Goal: Task Accomplishment & Management: Use online tool/utility

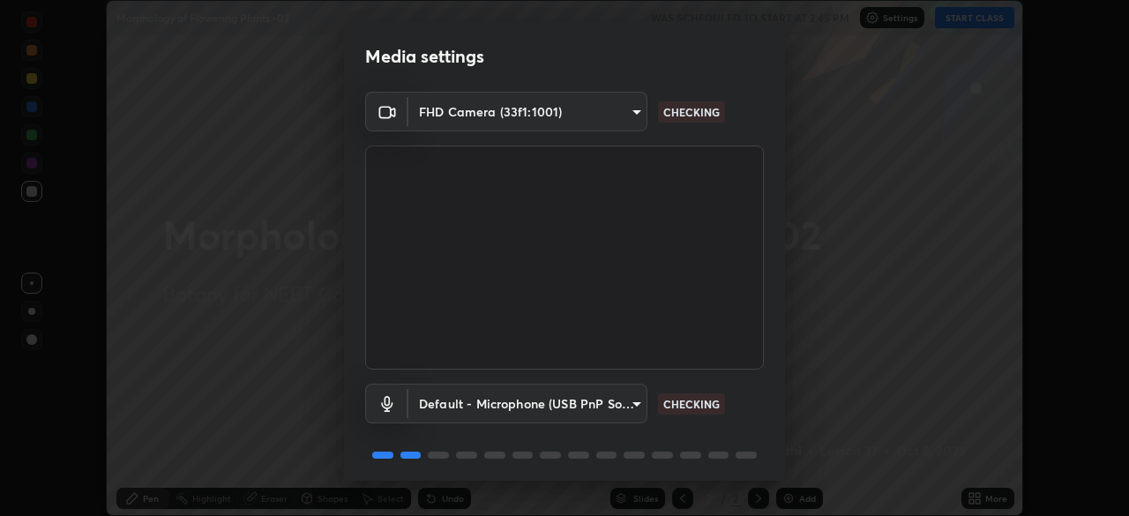
scroll to position [63, 0]
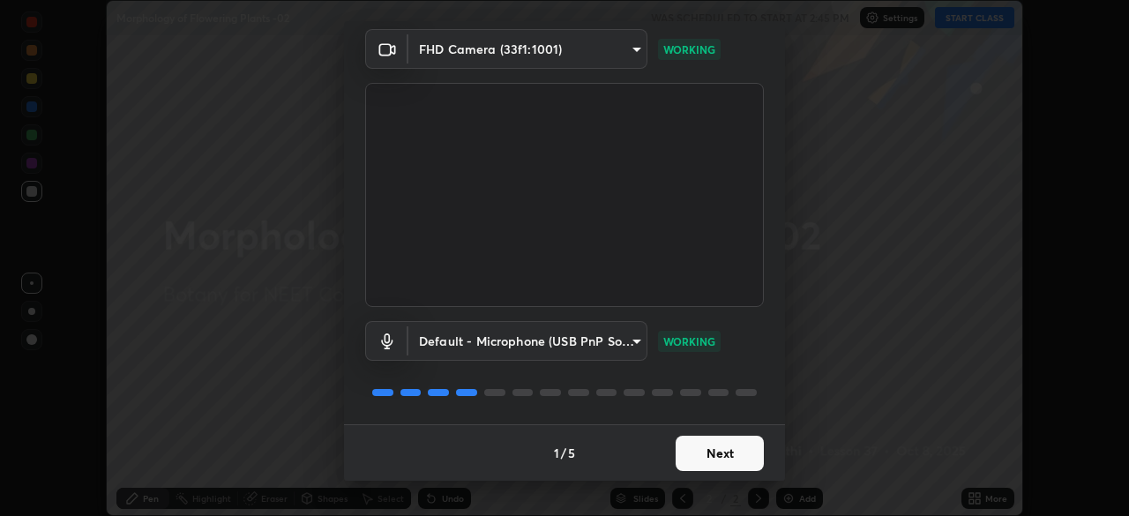
click at [683, 460] on button "Next" at bounding box center [720, 453] width 88 height 35
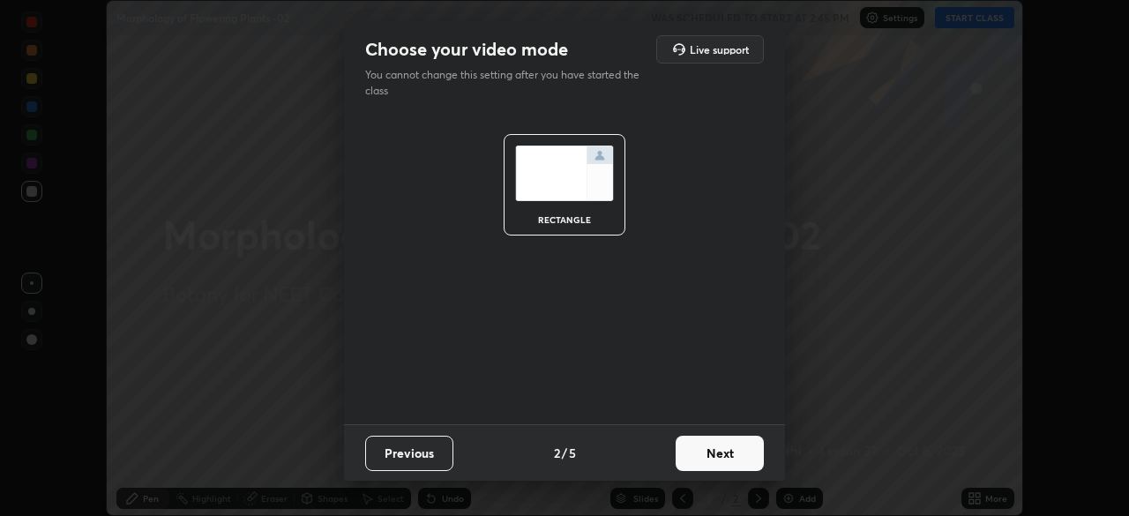
scroll to position [0, 0]
click at [698, 460] on button "Next" at bounding box center [720, 453] width 88 height 35
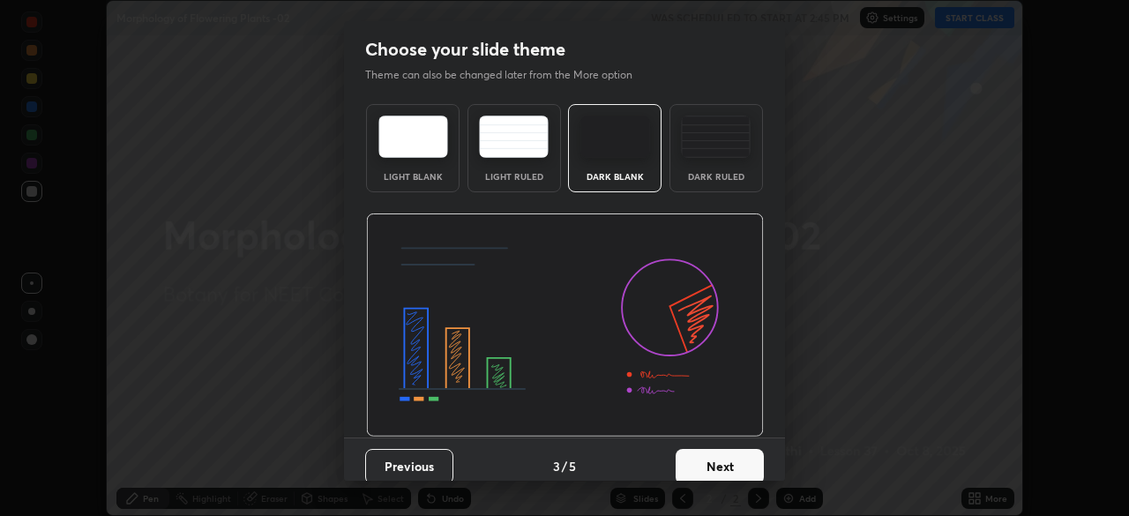
click at [628, 144] on img at bounding box center [616, 137] width 70 height 42
click at [692, 462] on button "Next" at bounding box center [720, 466] width 88 height 35
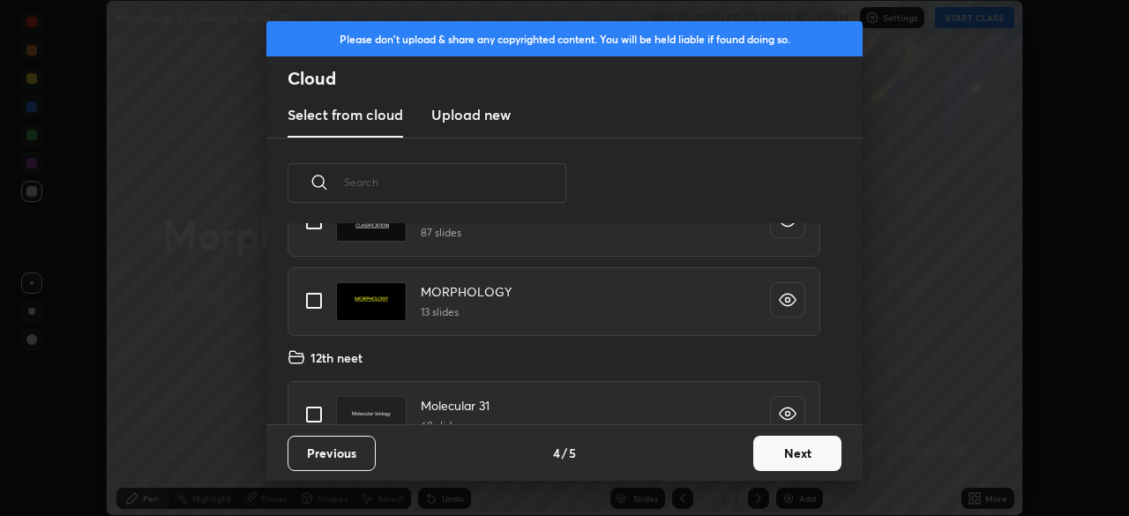
scroll to position [155, 0]
click at [312, 298] on input "grid" at bounding box center [314, 299] width 37 height 37
checkbox input "true"
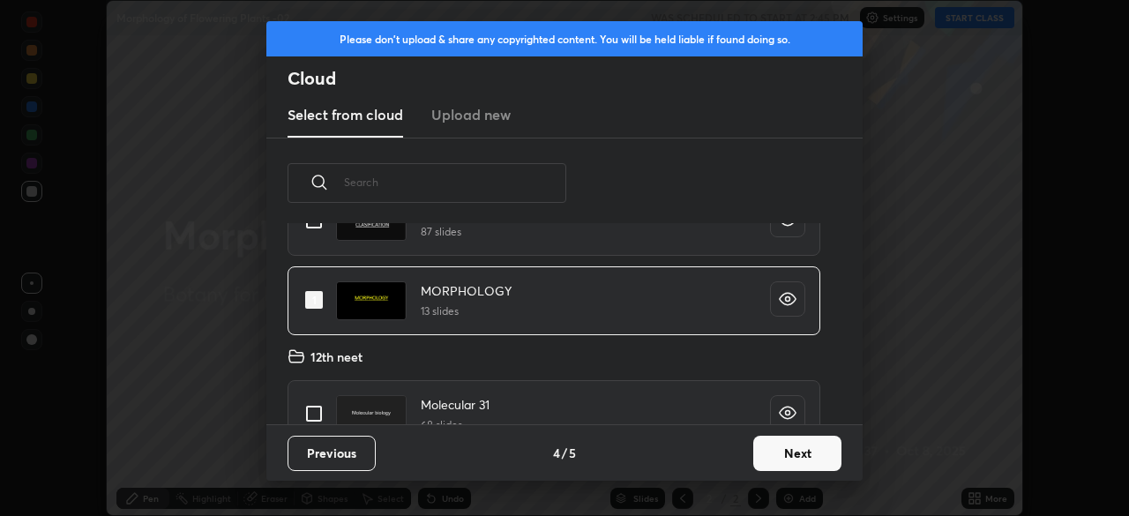
click at [778, 458] on button "Next" at bounding box center [797, 453] width 88 height 35
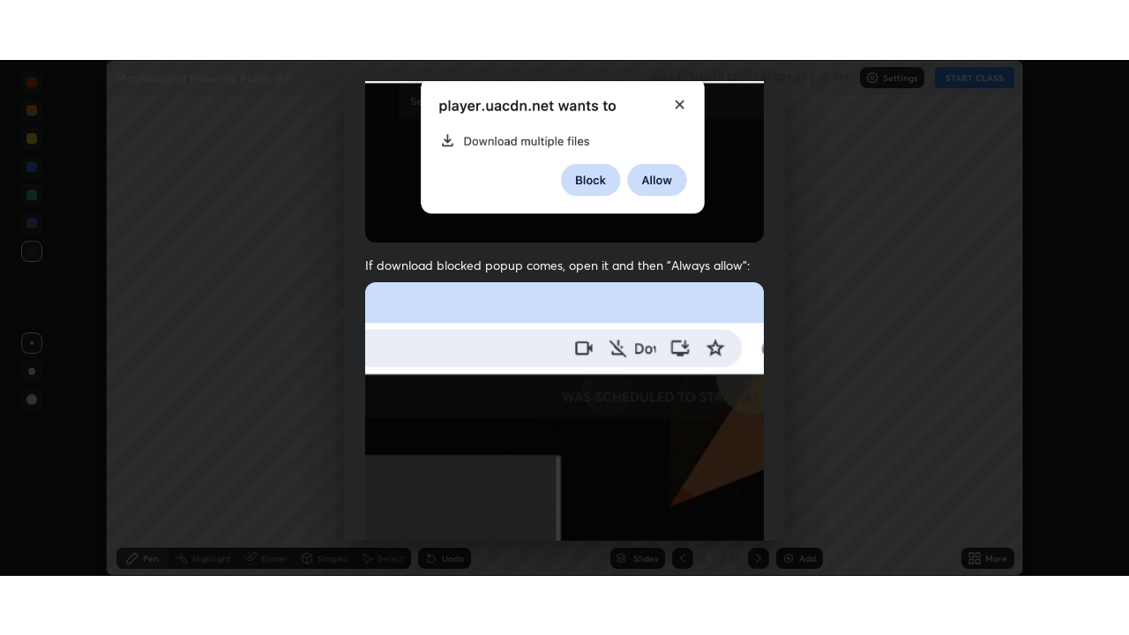
scroll to position [423, 0]
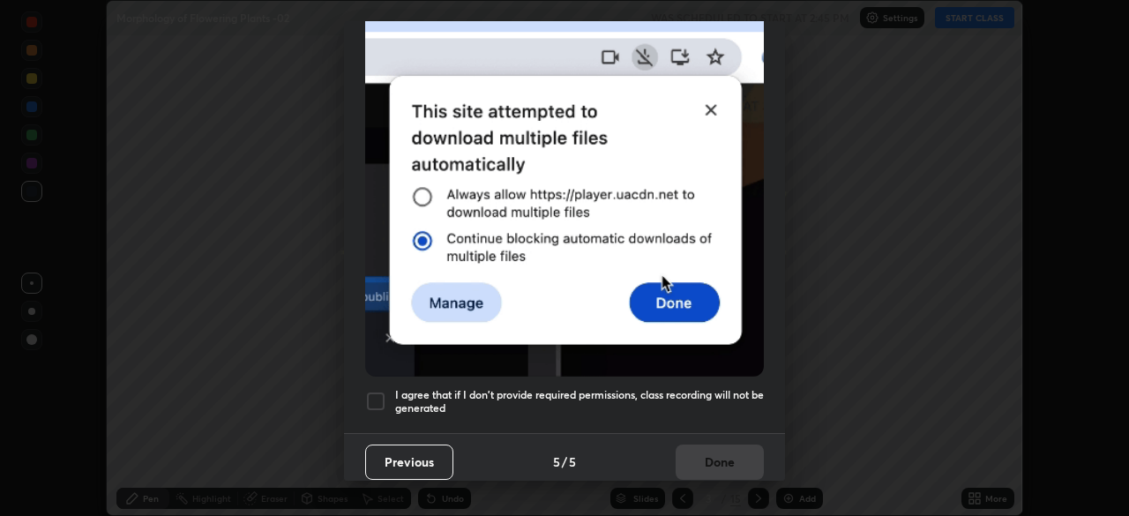
click at [373, 397] on div at bounding box center [375, 401] width 21 height 21
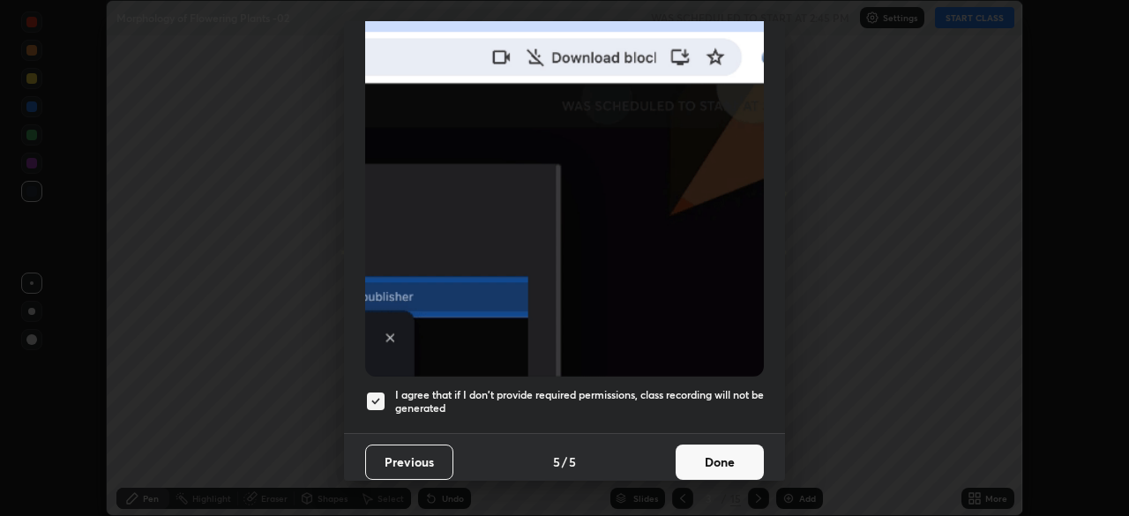
click at [700, 450] on button "Done" at bounding box center [720, 462] width 88 height 35
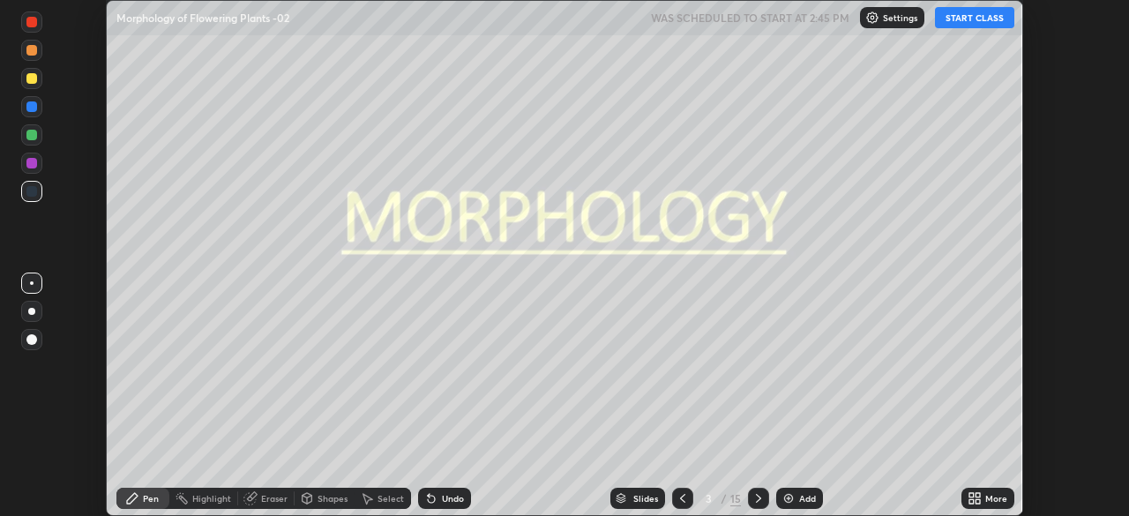
click at [974, 502] on icon at bounding box center [972, 501] width 4 height 4
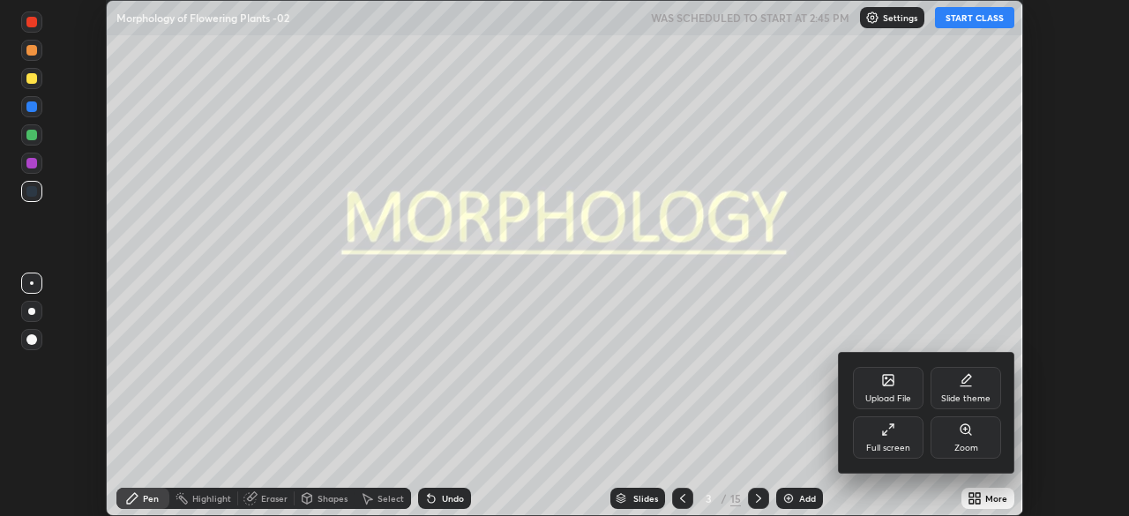
click at [898, 440] on div "Full screen" at bounding box center [888, 437] width 71 height 42
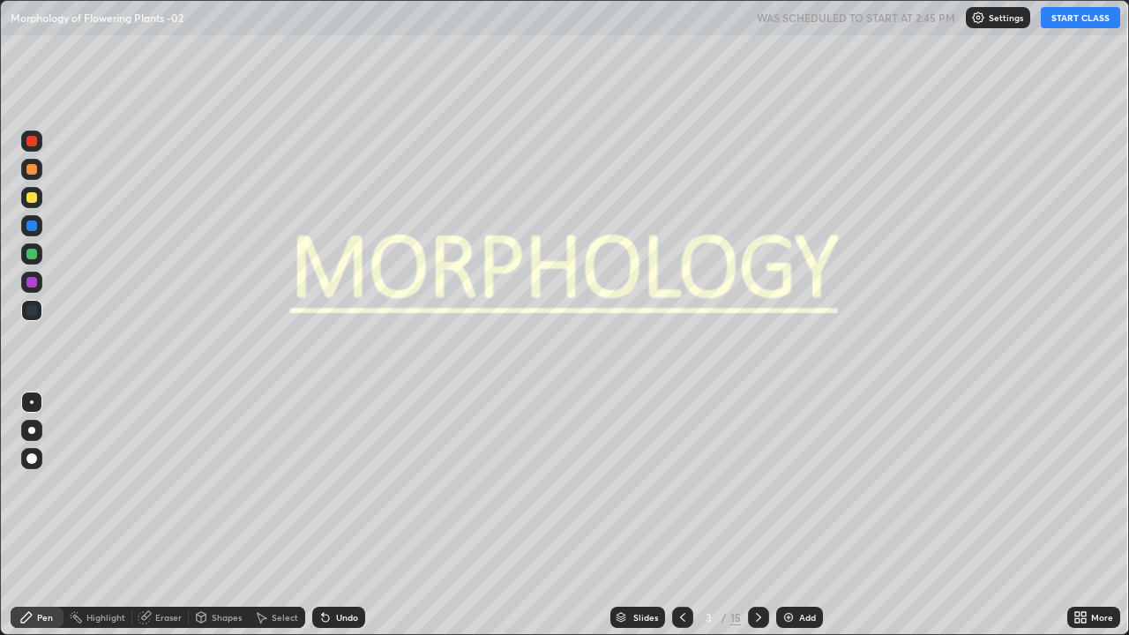
scroll to position [635, 1129]
click at [1079, 22] on button "START CLASS" at bounding box center [1080, 17] width 79 height 21
click at [636, 515] on div "Slides" at bounding box center [638, 617] width 55 height 21
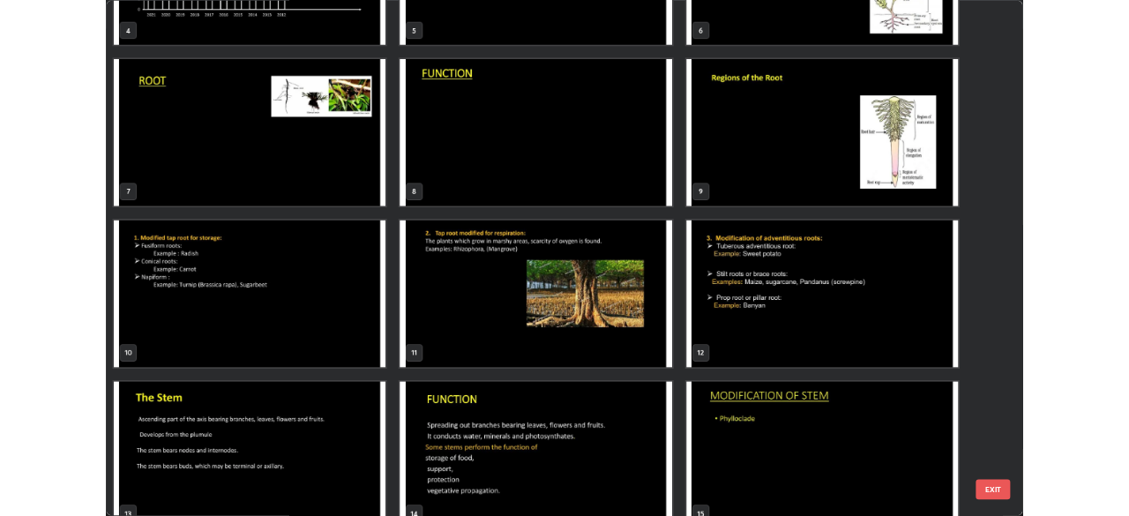
scroll to position [357, 0]
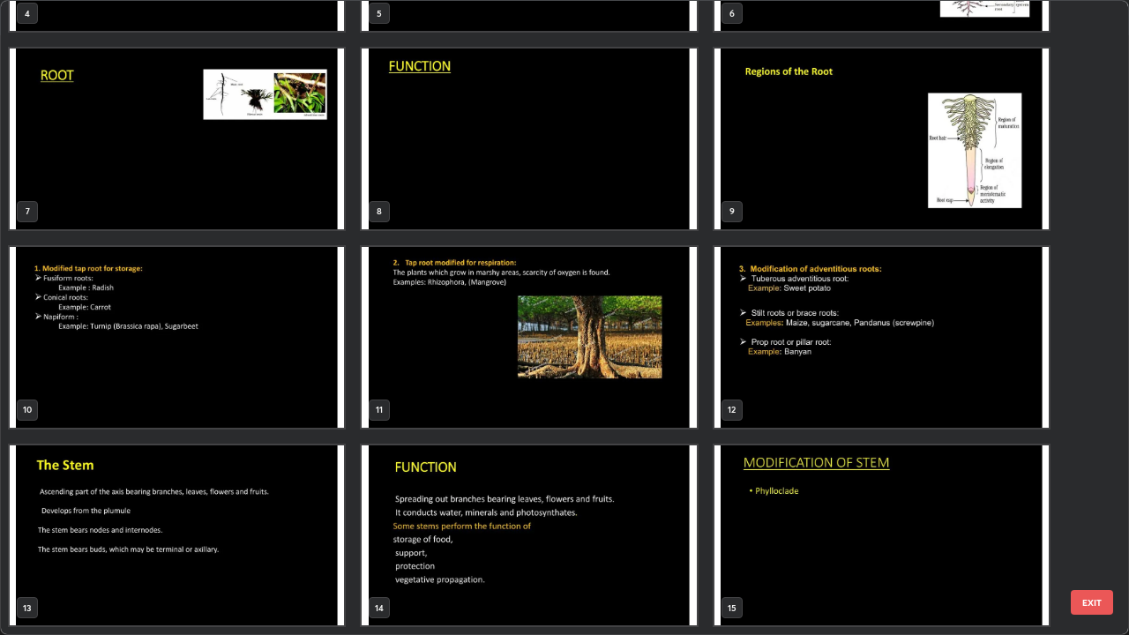
click at [283, 515] on img "grid" at bounding box center [177, 536] width 334 height 181
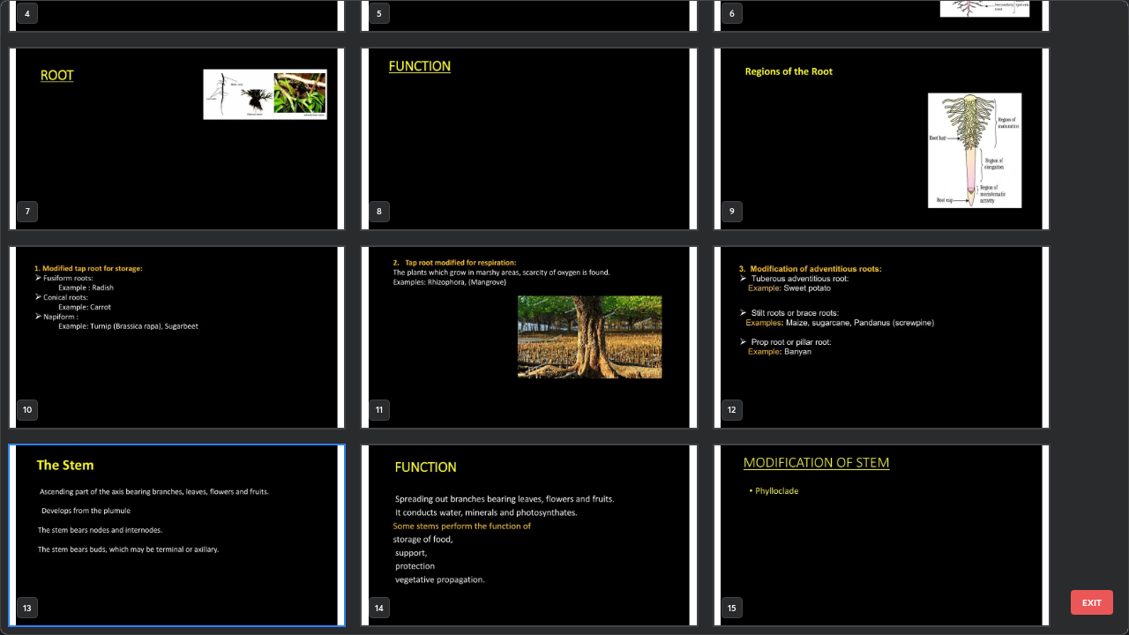
click at [280, 515] on img "grid" at bounding box center [177, 536] width 334 height 181
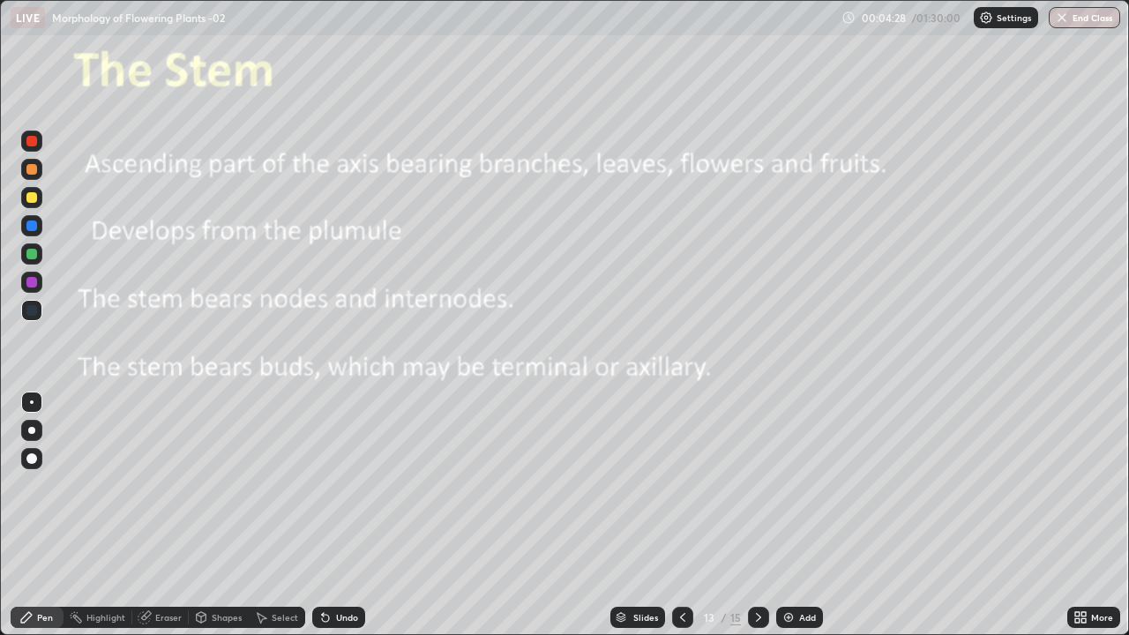
click at [206, 515] on icon at bounding box center [201, 618] width 14 height 14
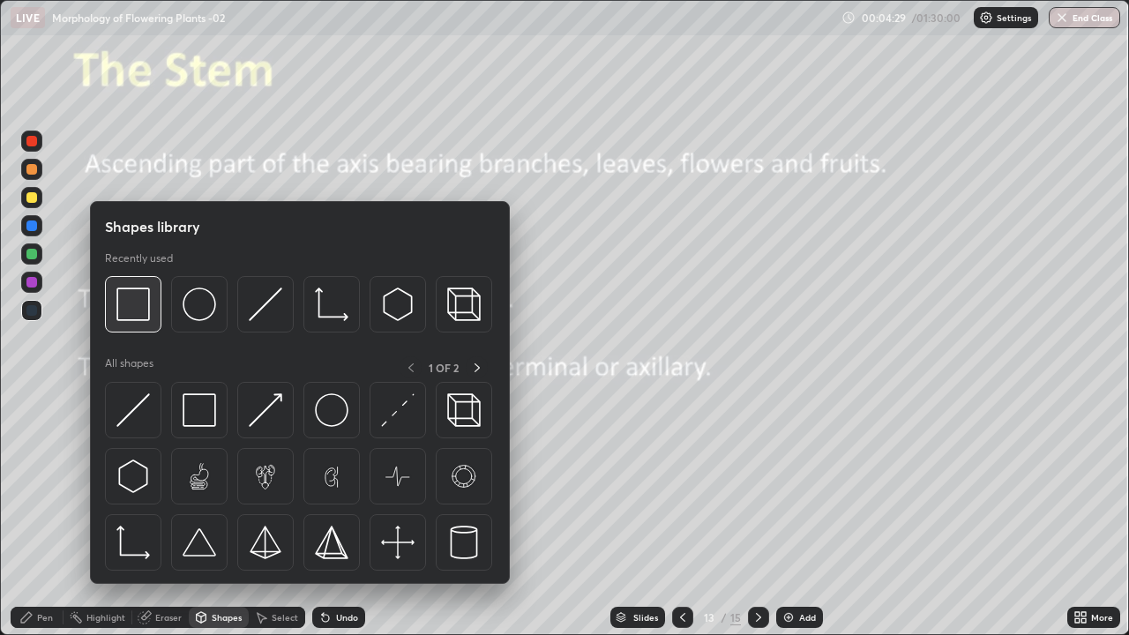
click at [130, 305] on img at bounding box center [133, 305] width 34 height 34
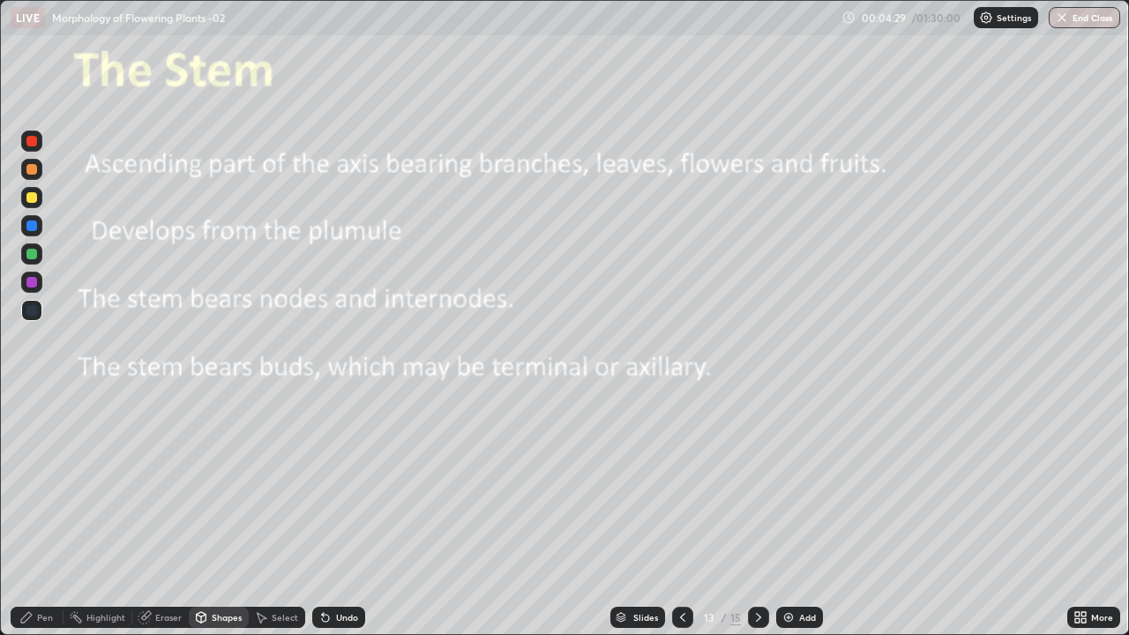
click at [32, 255] on div at bounding box center [31, 254] width 11 height 11
click at [50, 515] on div "Pen" at bounding box center [45, 617] width 16 height 9
click at [40, 424] on div at bounding box center [31, 430] width 21 height 21
click at [32, 252] on div at bounding box center [31, 254] width 11 height 11
click at [39, 282] on div at bounding box center [31, 282] width 21 height 21
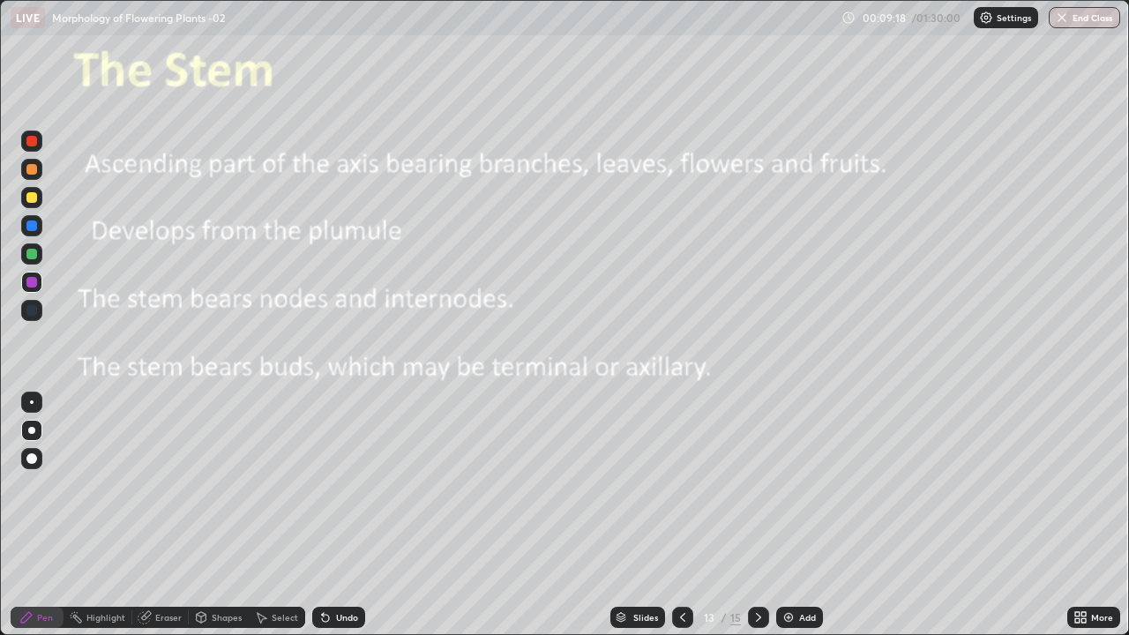
click at [758, 515] on icon at bounding box center [759, 618] width 14 height 14
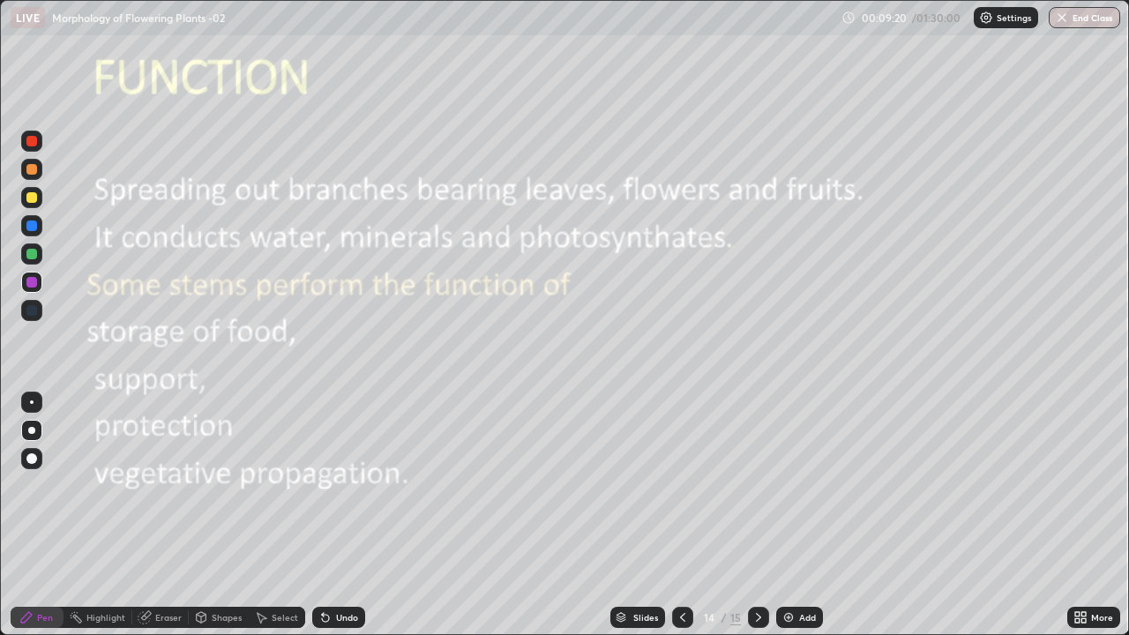
click at [683, 515] on icon at bounding box center [683, 618] width 14 height 14
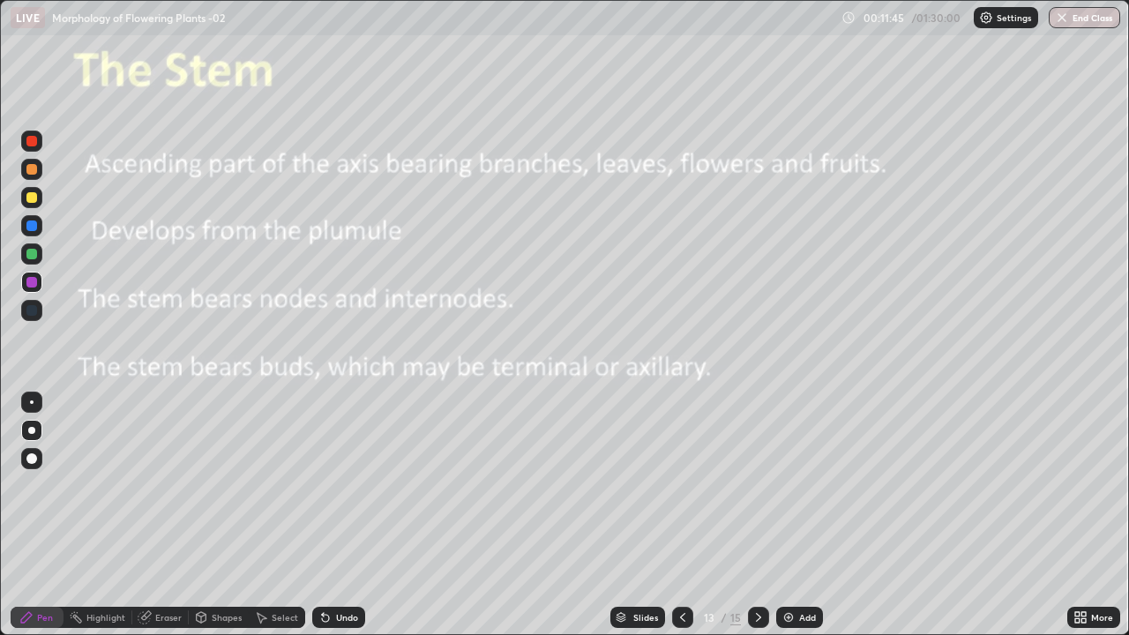
click at [758, 515] on icon at bounding box center [758, 617] width 5 height 9
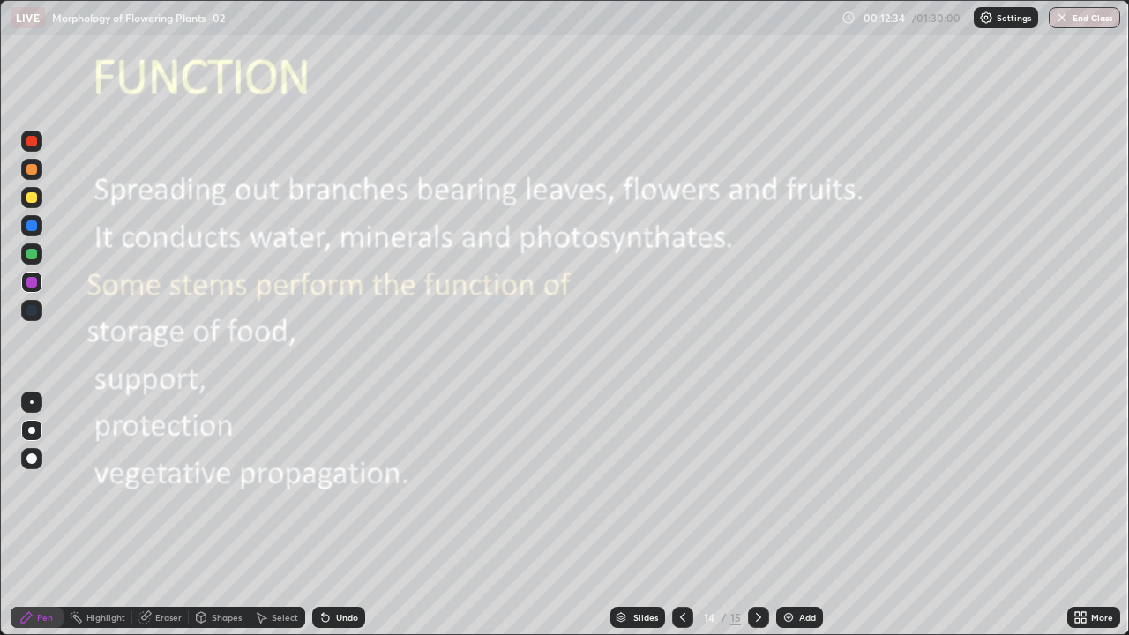
click at [30, 257] on div at bounding box center [31, 254] width 11 height 11
click at [33, 199] on div at bounding box center [31, 197] width 11 height 11
click at [34, 257] on div at bounding box center [31, 254] width 11 height 11
click at [1077, 515] on icon at bounding box center [1077, 620] width 4 height 4
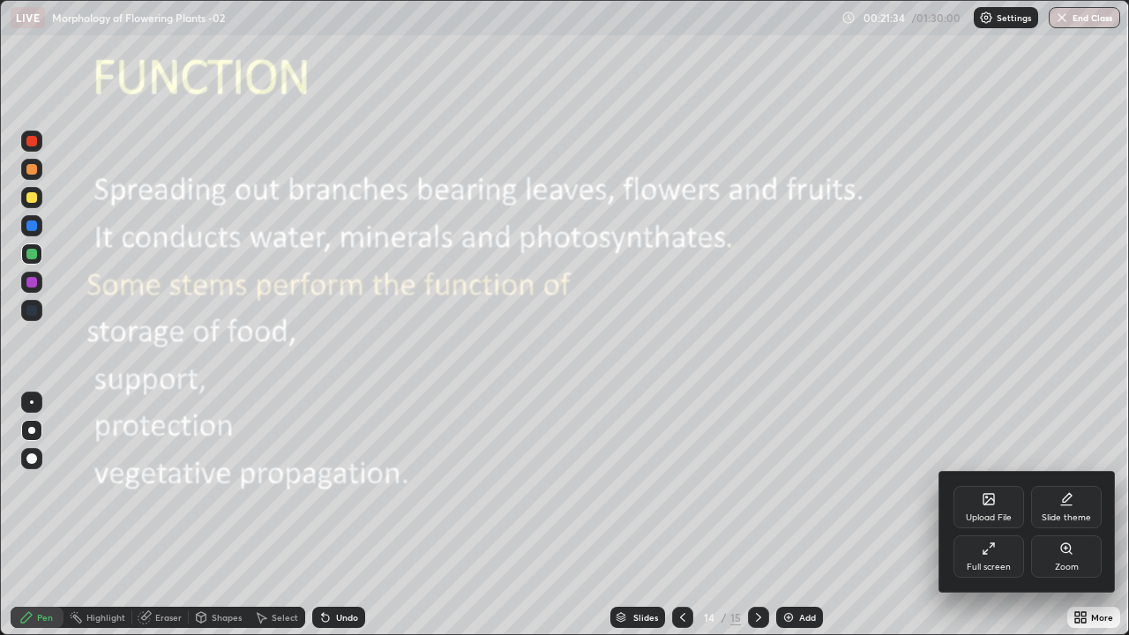
click at [978, 515] on div "Full screen" at bounding box center [989, 557] width 71 height 42
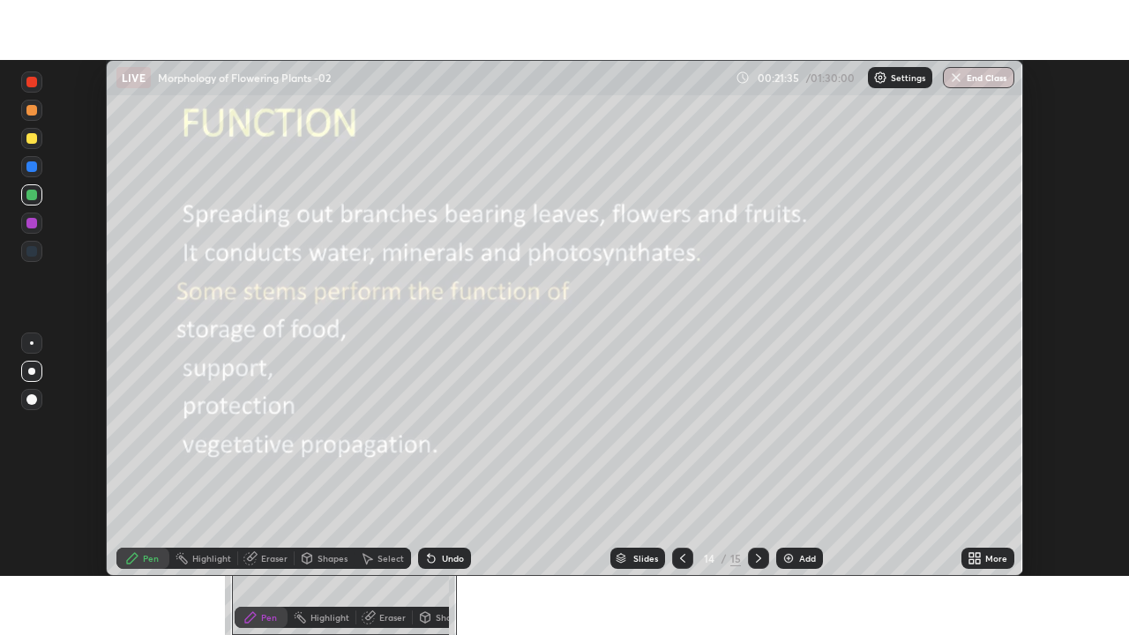
scroll to position [87707, 87094]
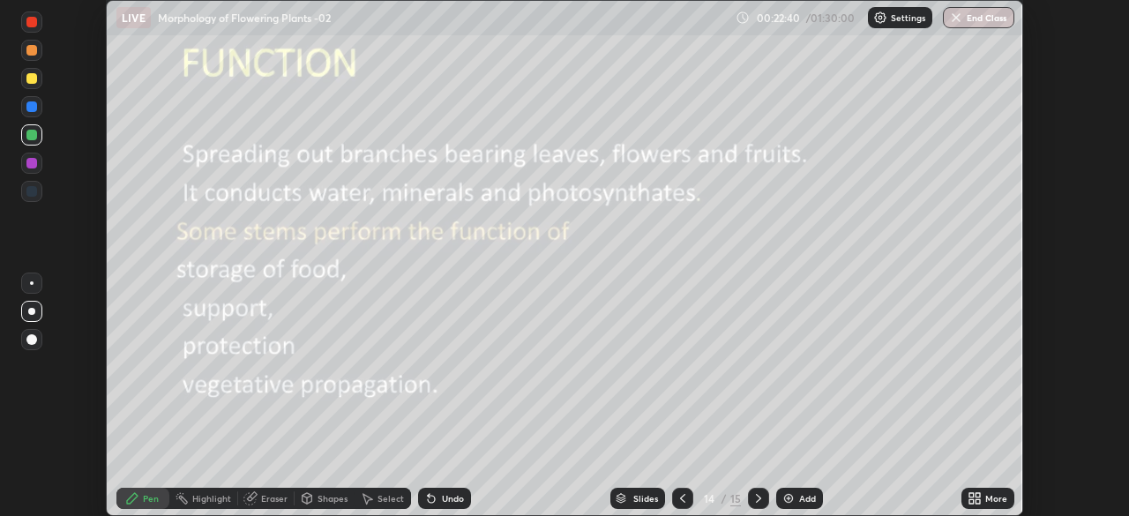
click at [978, 500] on icon at bounding box center [978, 501] width 4 height 4
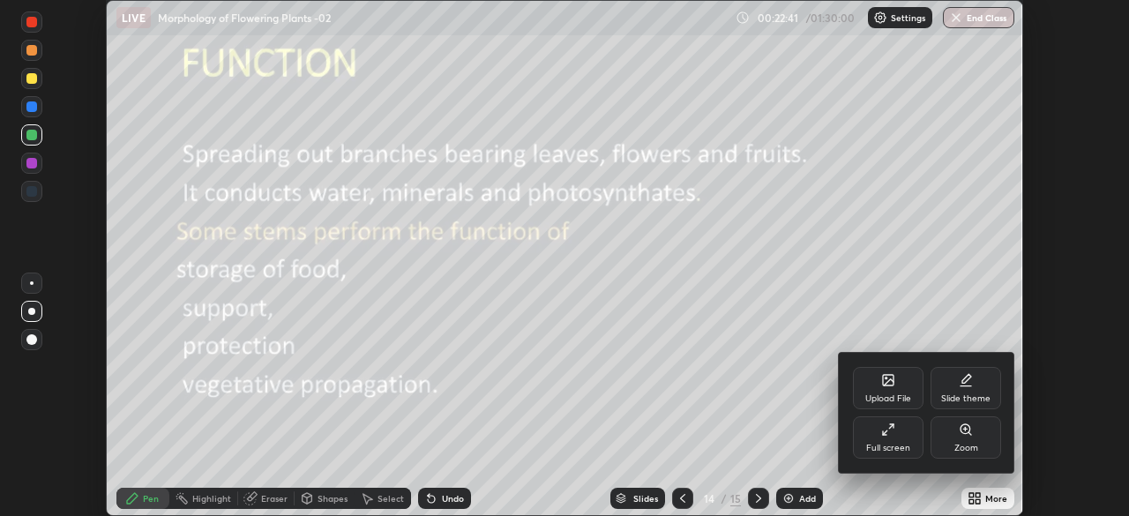
click at [888, 440] on div "Full screen" at bounding box center [888, 437] width 71 height 42
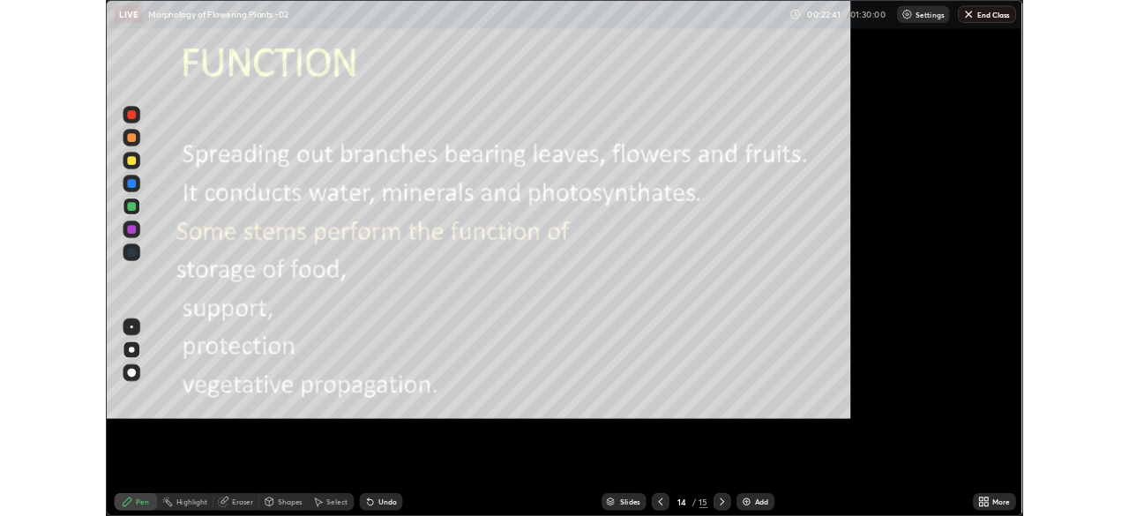
scroll to position [635, 1129]
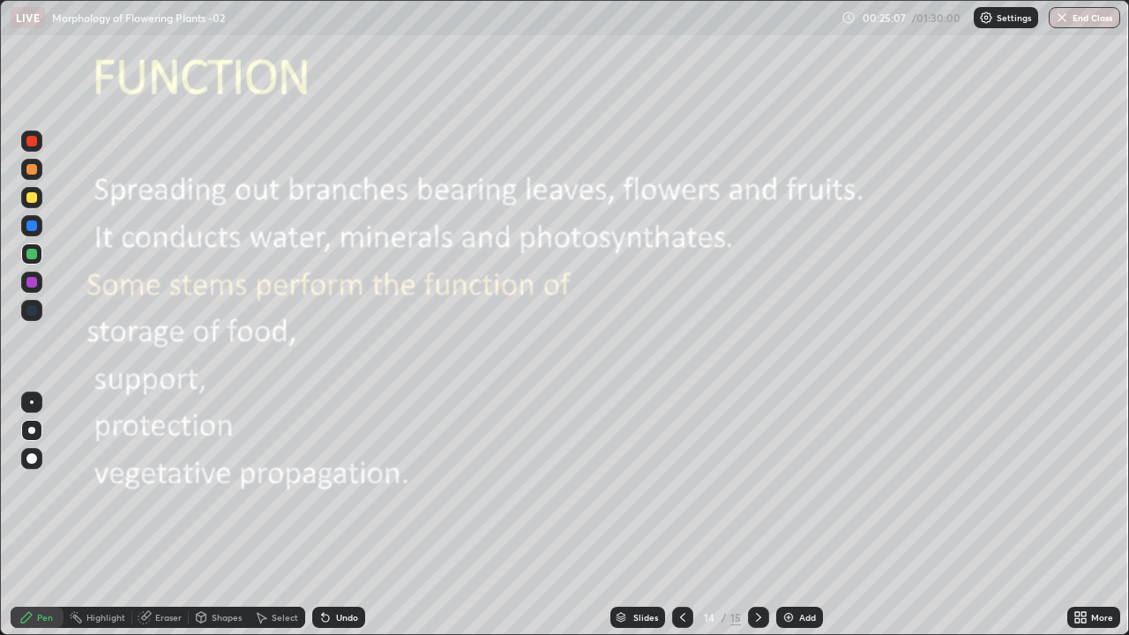
click at [32, 199] on div at bounding box center [31, 197] width 11 height 11
click at [757, 515] on icon at bounding box center [759, 618] width 14 height 14
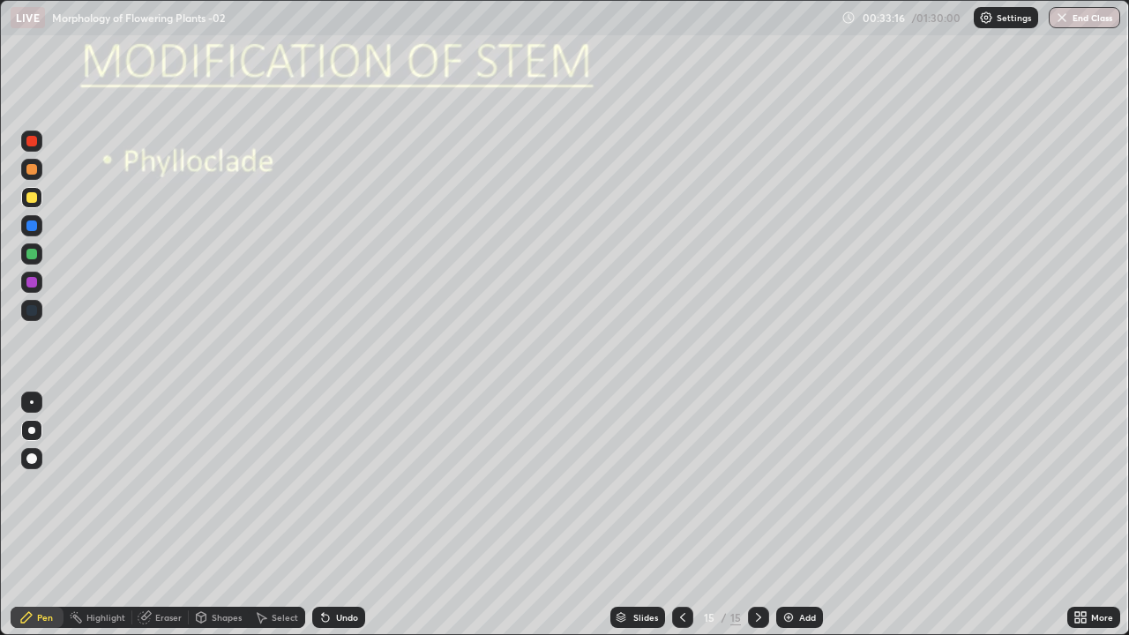
click at [33, 254] on div at bounding box center [31, 254] width 11 height 11
click at [33, 202] on div at bounding box center [31, 197] width 11 height 11
click at [269, 515] on div "Select" at bounding box center [277, 617] width 56 height 21
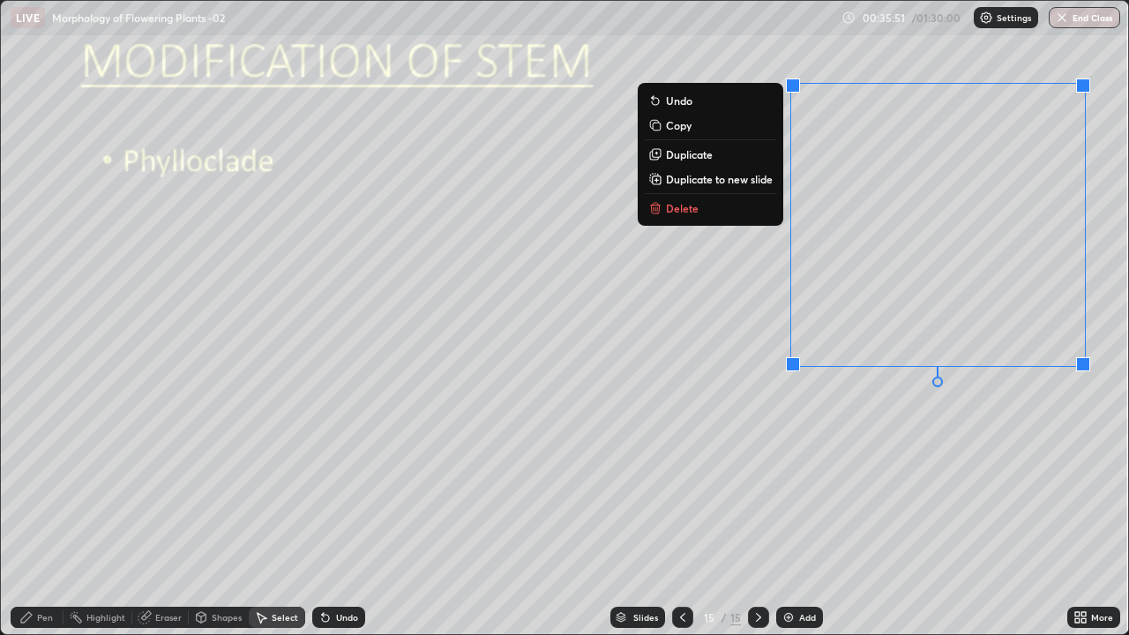
click at [161, 515] on div "Eraser" at bounding box center [168, 617] width 26 height 9
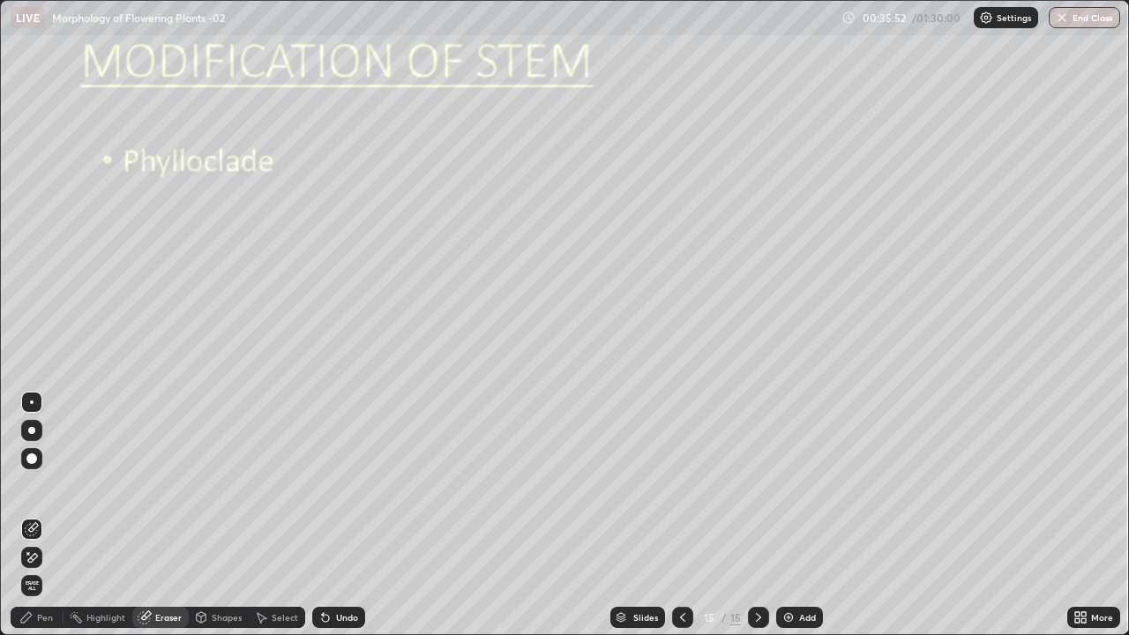
click at [33, 515] on icon at bounding box center [32, 558] width 14 height 15
click at [48, 515] on div "Pen" at bounding box center [45, 617] width 16 height 9
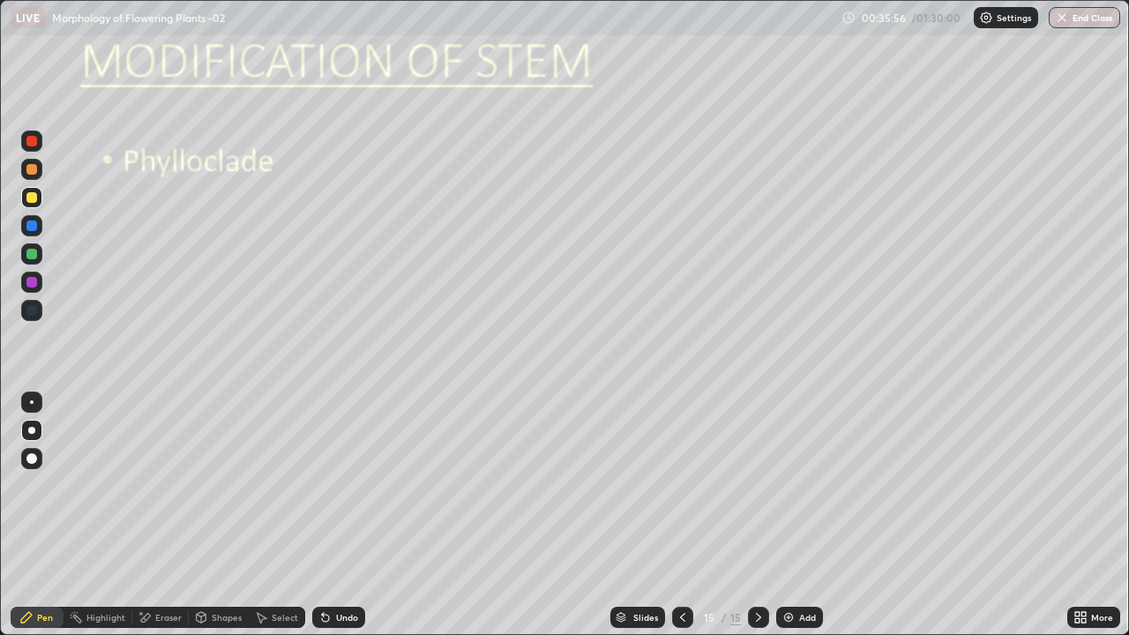
click at [32, 430] on div at bounding box center [31, 430] width 7 height 7
click at [790, 515] on img at bounding box center [789, 618] width 14 height 14
click at [30, 199] on div at bounding box center [31, 197] width 11 height 11
click at [31, 254] on div at bounding box center [31, 254] width 11 height 11
click at [1082, 515] on icon at bounding box center [1084, 620] width 4 height 4
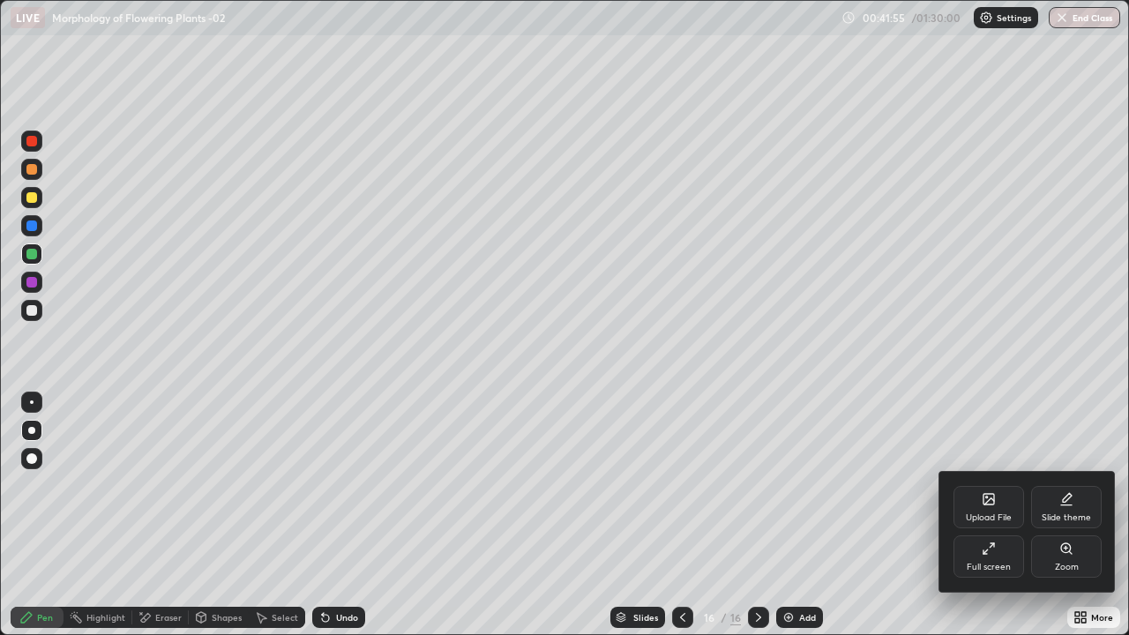
click at [1002, 515] on div "Full screen" at bounding box center [989, 557] width 71 height 42
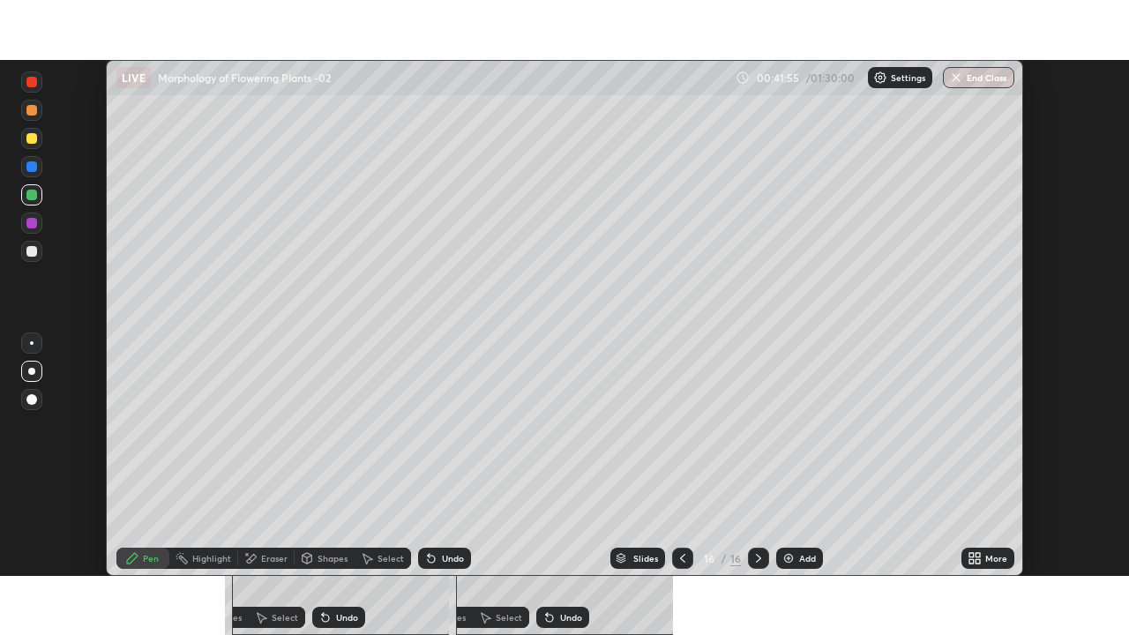
scroll to position [87707, 87094]
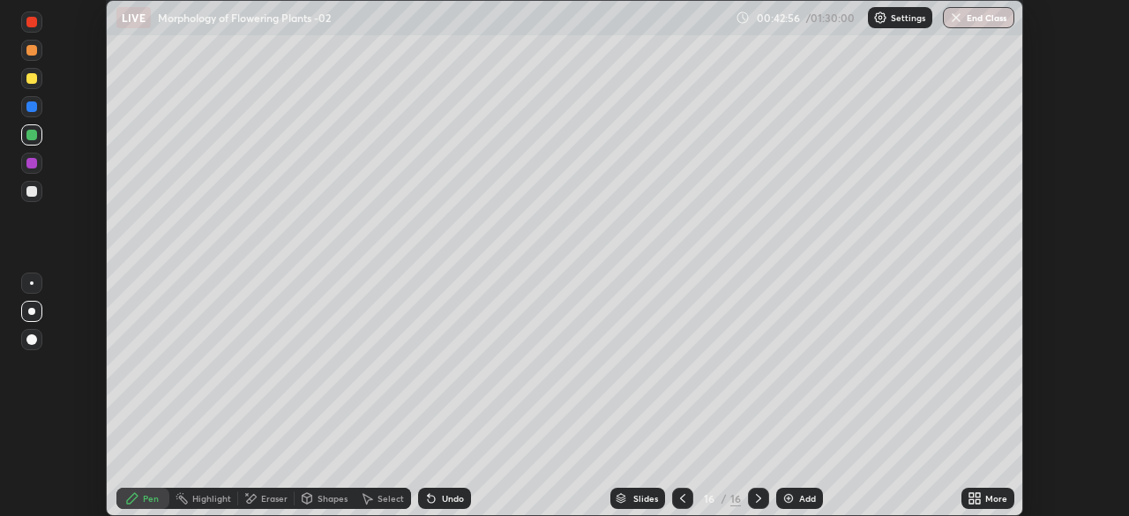
click at [975, 502] on icon at bounding box center [975, 498] width 14 height 14
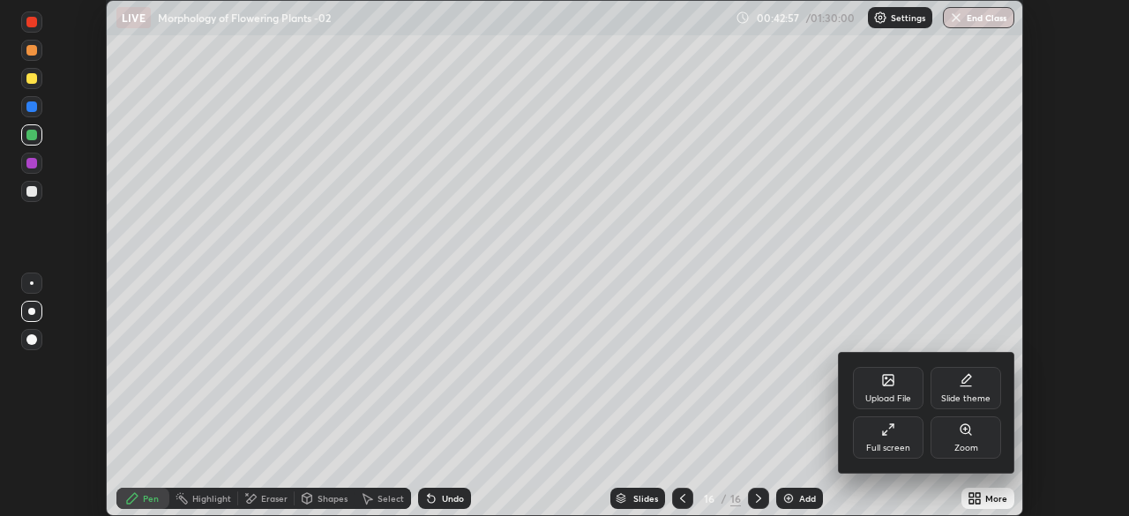
click at [880, 440] on div "Full screen" at bounding box center [888, 437] width 71 height 42
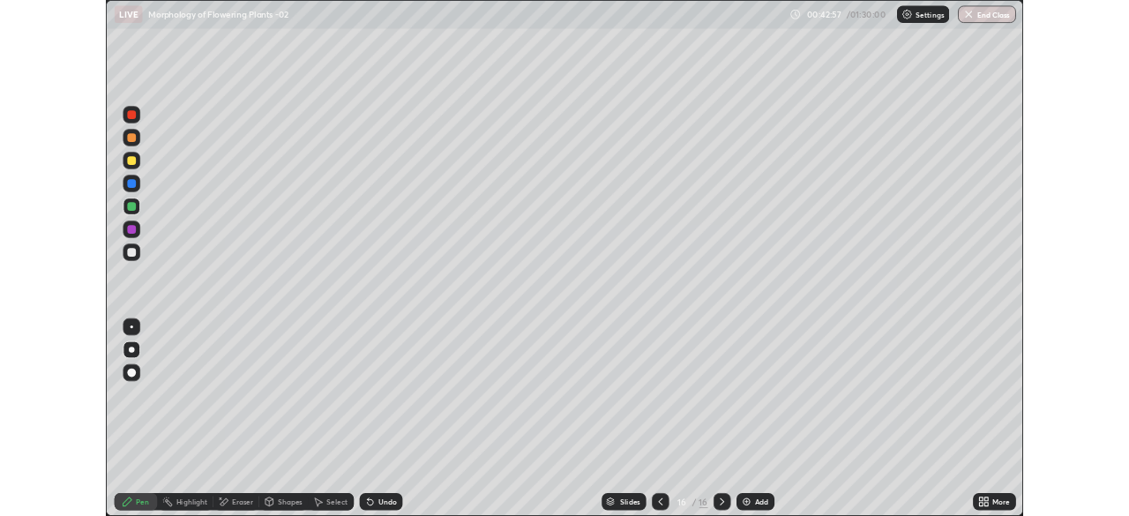
scroll to position [635, 1129]
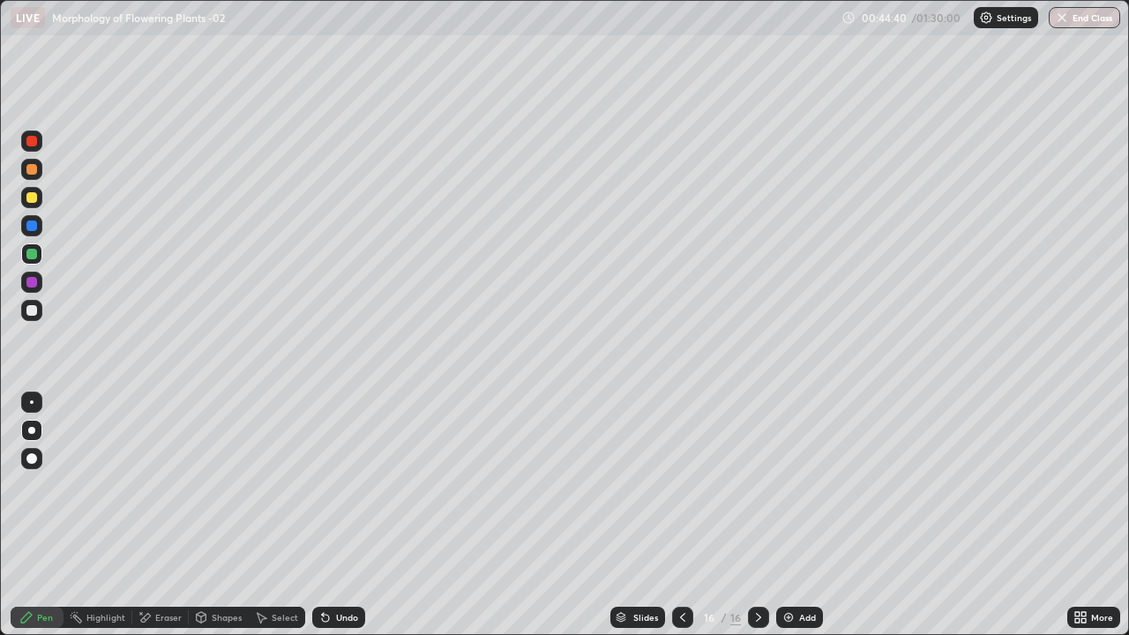
click at [754, 515] on icon at bounding box center [759, 618] width 14 height 14
click at [791, 515] on img at bounding box center [789, 618] width 14 height 14
click at [40, 466] on div at bounding box center [31, 458] width 21 height 21
click at [33, 202] on div at bounding box center [31, 197] width 11 height 11
click at [33, 254] on div at bounding box center [31, 254] width 11 height 11
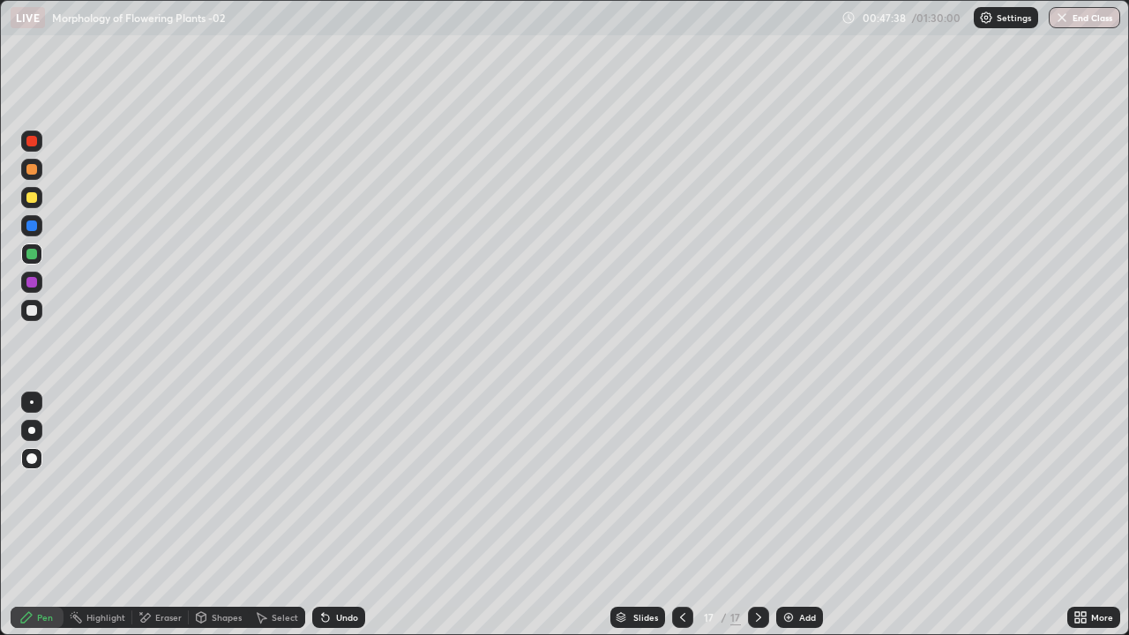
click at [336, 515] on div "Undo" at bounding box center [347, 617] width 22 height 9
click at [34, 252] on div at bounding box center [31, 254] width 11 height 11
click at [222, 515] on div "Shapes" at bounding box center [219, 617] width 60 height 21
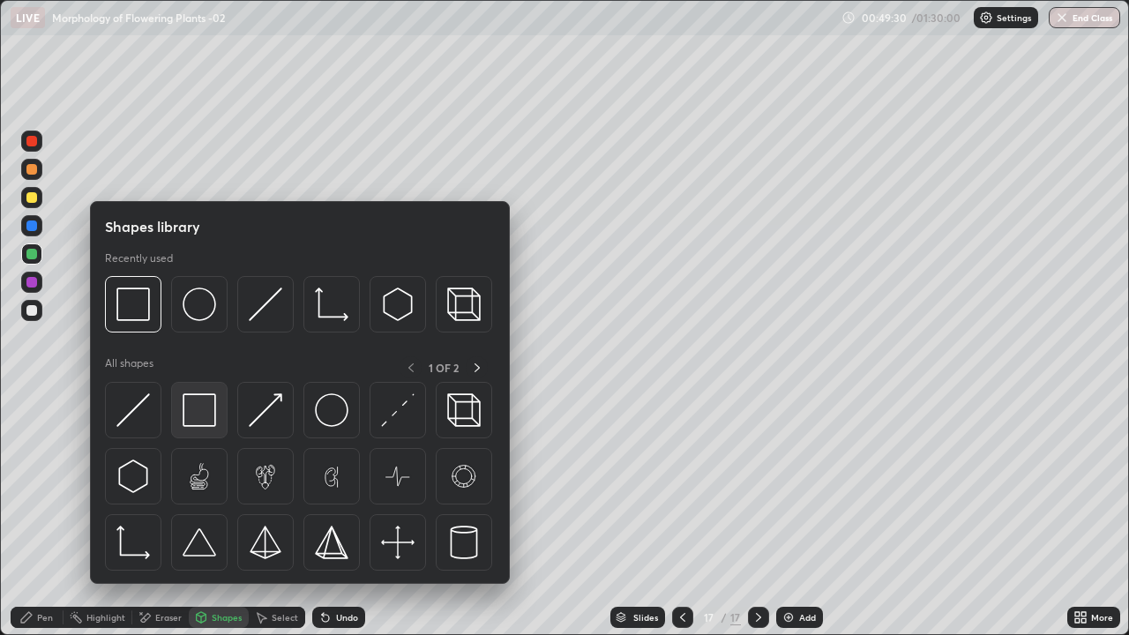
click at [194, 400] on img at bounding box center [200, 410] width 34 height 34
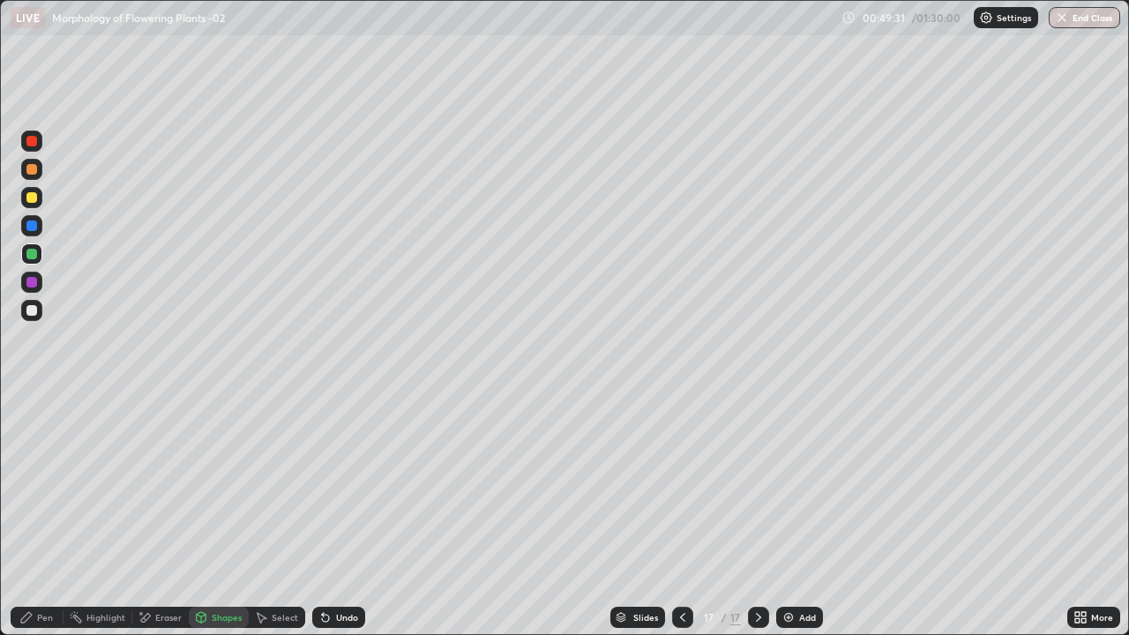
click at [36, 310] on div at bounding box center [31, 310] width 11 height 11
click at [34, 515] on div "Pen" at bounding box center [37, 617] width 53 height 21
click at [32, 427] on div at bounding box center [31, 430] width 7 height 7
click at [35, 146] on div at bounding box center [31, 141] width 21 height 21
click at [32, 311] on div at bounding box center [31, 310] width 11 height 11
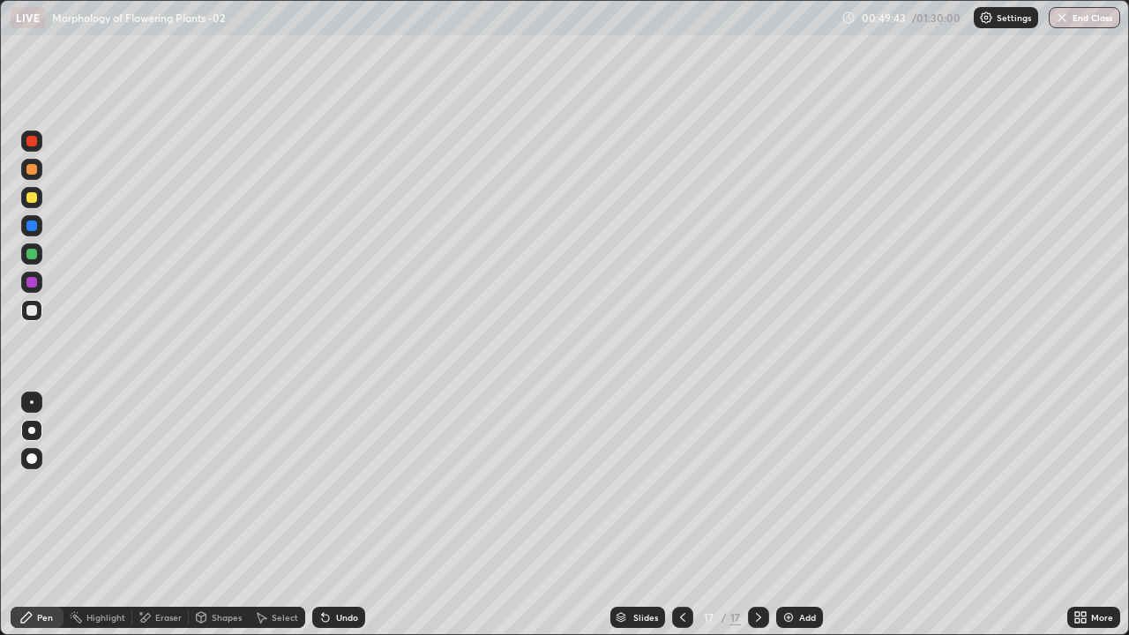
click at [32, 402] on div at bounding box center [32, 403] width 4 height 4
click at [34, 255] on div at bounding box center [31, 254] width 11 height 11
click at [38, 308] on div at bounding box center [31, 310] width 21 height 21
click at [33, 226] on div at bounding box center [31, 226] width 11 height 11
click at [34, 282] on div at bounding box center [31, 282] width 11 height 11
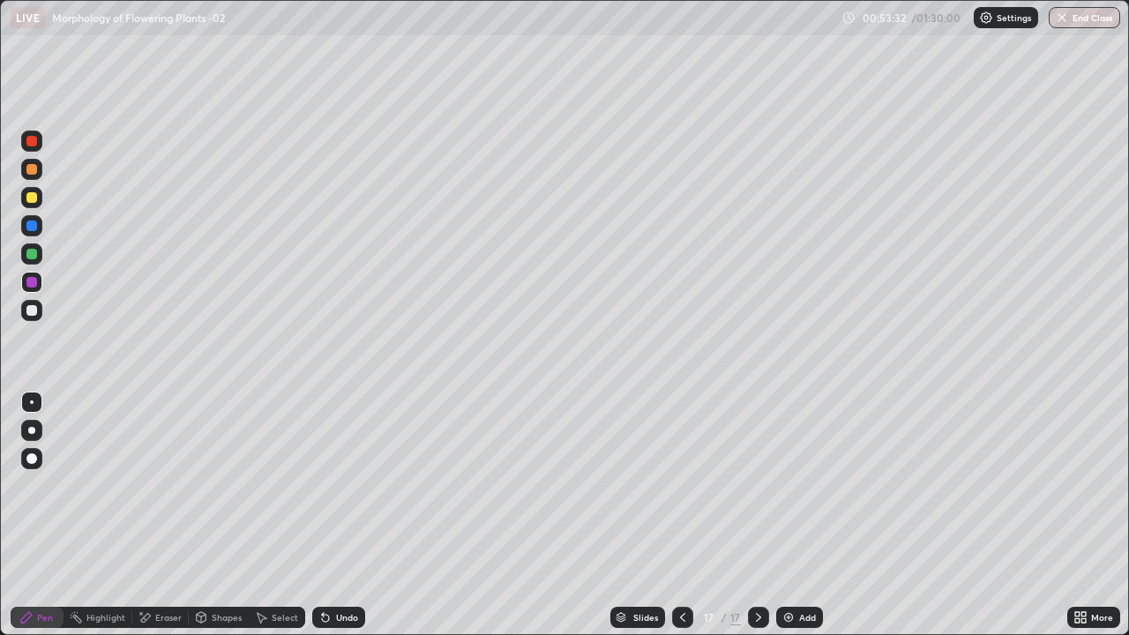
click at [32, 402] on div at bounding box center [32, 403] width 4 height 4
click at [34, 311] on div at bounding box center [31, 310] width 11 height 11
click at [805, 515] on div "Add" at bounding box center [799, 617] width 47 height 21
click at [214, 515] on div "Shapes" at bounding box center [227, 617] width 30 height 9
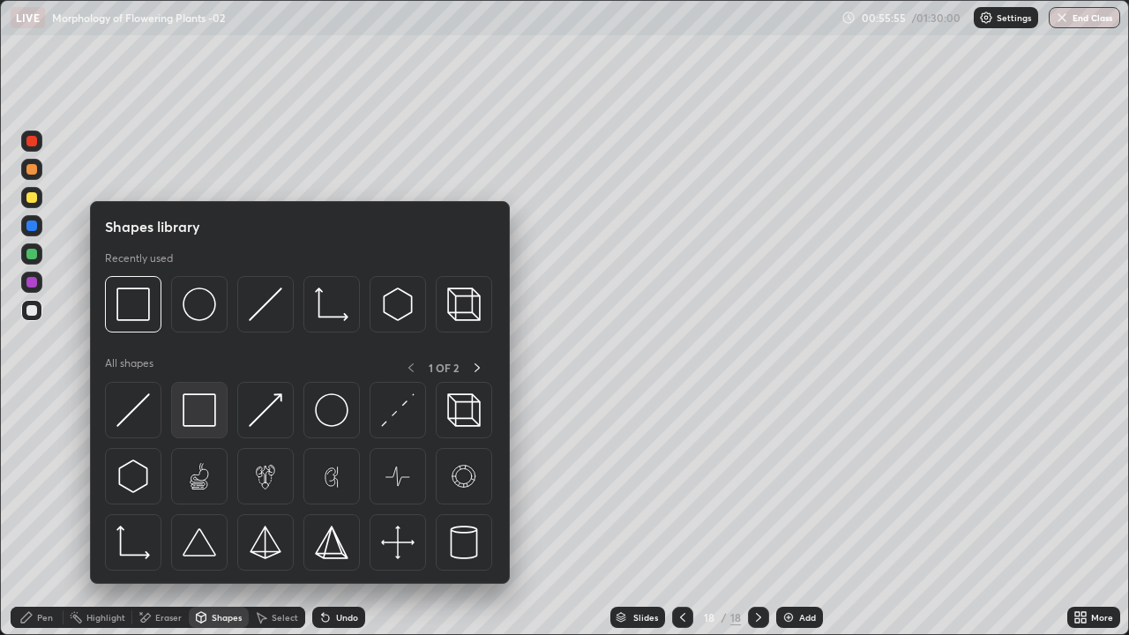
click at [199, 419] on img at bounding box center [200, 410] width 34 height 34
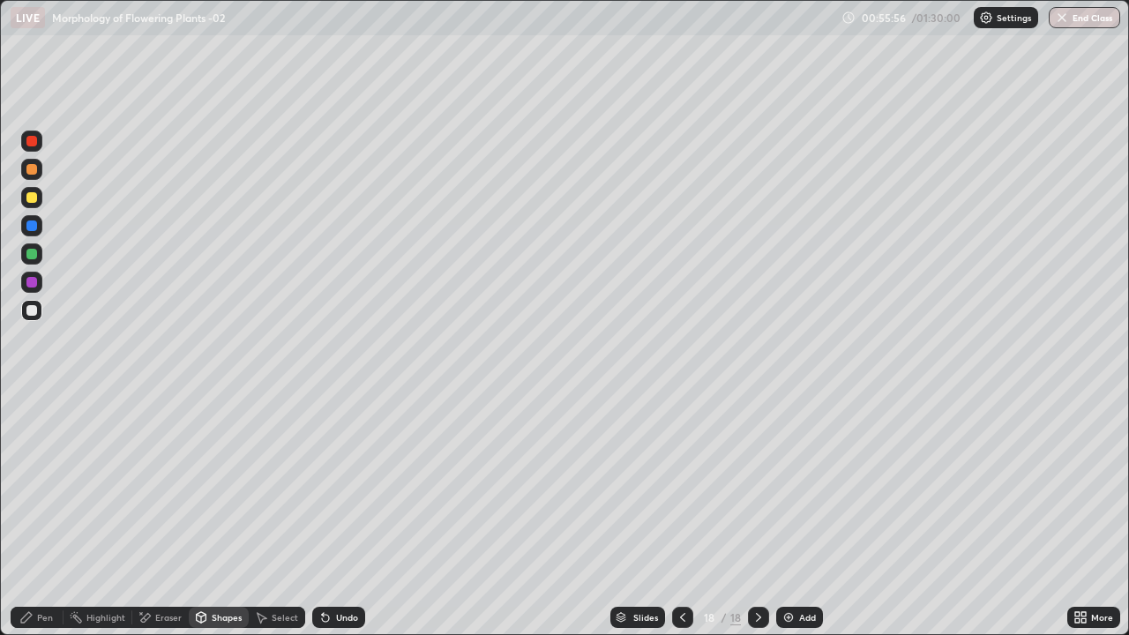
click at [33, 311] on div at bounding box center [31, 310] width 11 height 11
click at [38, 515] on div "Pen" at bounding box center [45, 617] width 16 height 9
click at [32, 431] on div at bounding box center [31, 430] width 7 height 7
click at [34, 313] on div at bounding box center [31, 310] width 11 height 11
click at [342, 515] on div "Undo" at bounding box center [347, 617] width 22 height 9
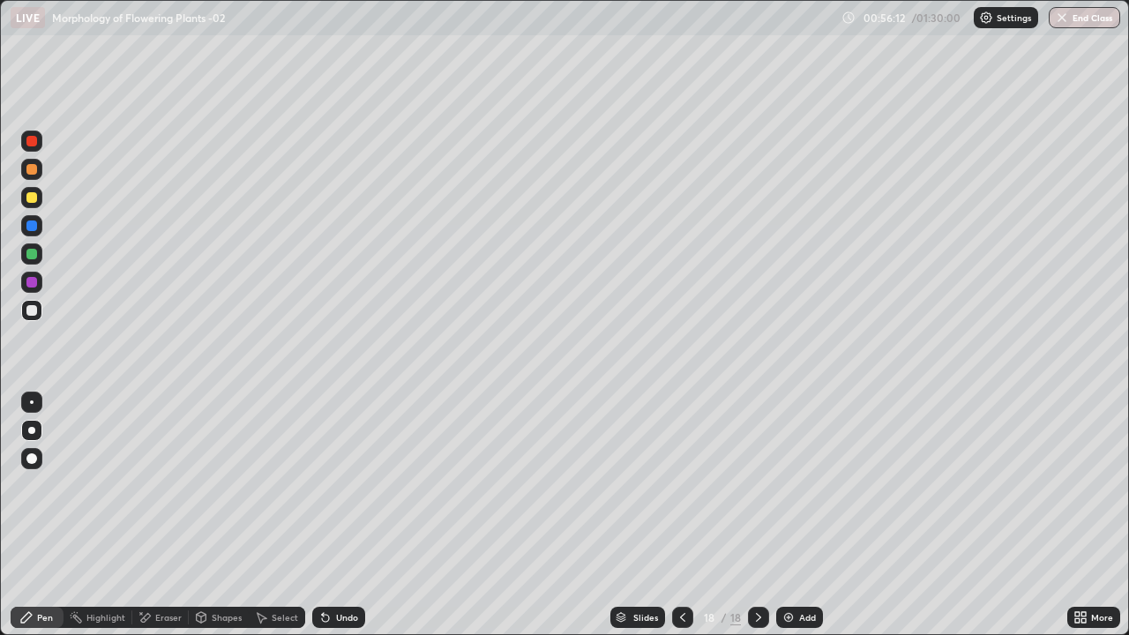
click at [38, 458] on div at bounding box center [31, 458] width 21 height 21
click at [36, 256] on div at bounding box center [31, 254] width 11 height 11
click at [32, 402] on div at bounding box center [32, 403] width 4 height 4
click at [29, 202] on div at bounding box center [31, 197] width 11 height 11
click at [33, 311] on div at bounding box center [31, 310] width 11 height 11
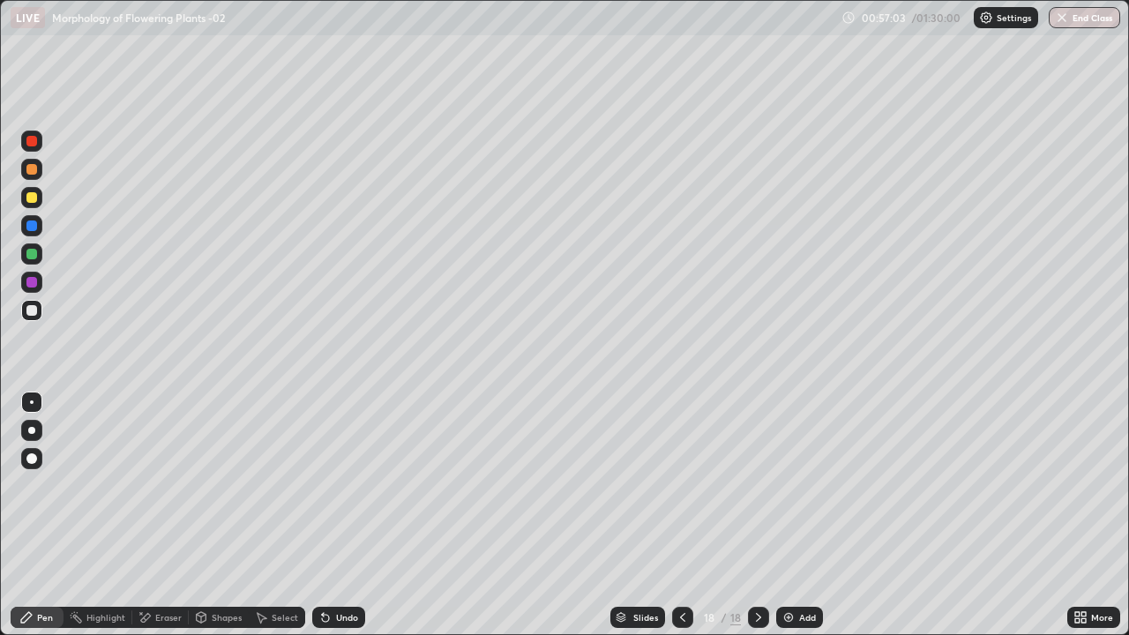
click at [34, 254] on div at bounding box center [31, 254] width 11 height 11
click at [34, 310] on div at bounding box center [31, 310] width 11 height 11
click at [33, 393] on div at bounding box center [31, 402] width 21 height 21
click at [33, 198] on div at bounding box center [31, 197] width 11 height 11
click at [32, 256] on div at bounding box center [31, 254] width 11 height 11
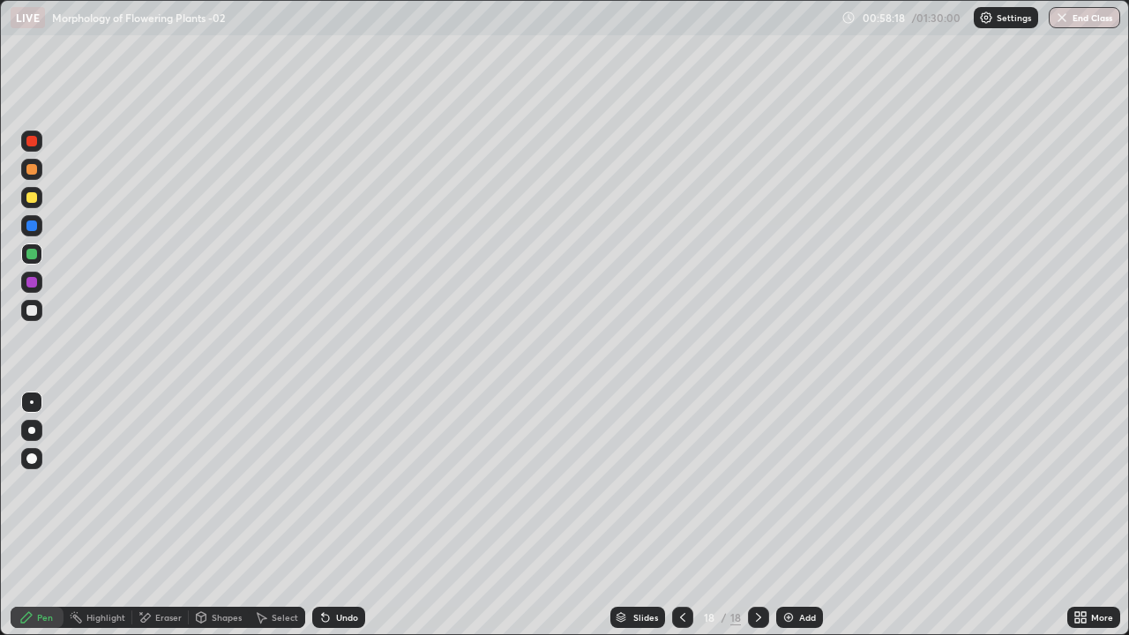
click at [336, 515] on div "Undo" at bounding box center [347, 617] width 22 height 9
click at [32, 402] on div at bounding box center [32, 403] width 4 height 4
click at [39, 317] on div at bounding box center [31, 310] width 21 height 21
click at [31, 256] on div at bounding box center [31, 254] width 11 height 11
click at [36, 230] on div at bounding box center [31, 225] width 21 height 21
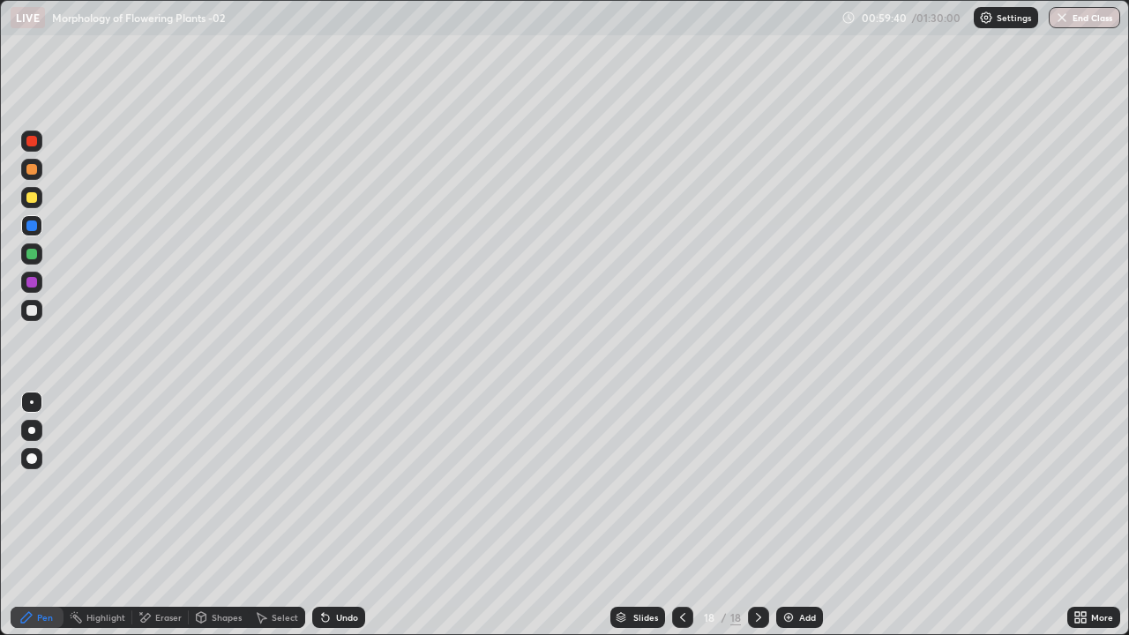
click at [39, 253] on div at bounding box center [31, 253] width 21 height 21
click at [344, 515] on div "Undo" at bounding box center [347, 617] width 22 height 9
click at [334, 515] on div "Undo" at bounding box center [338, 617] width 53 height 21
click at [31, 251] on div at bounding box center [31, 254] width 11 height 11
click at [33, 198] on div at bounding box center [31, 197] width 11 height 11
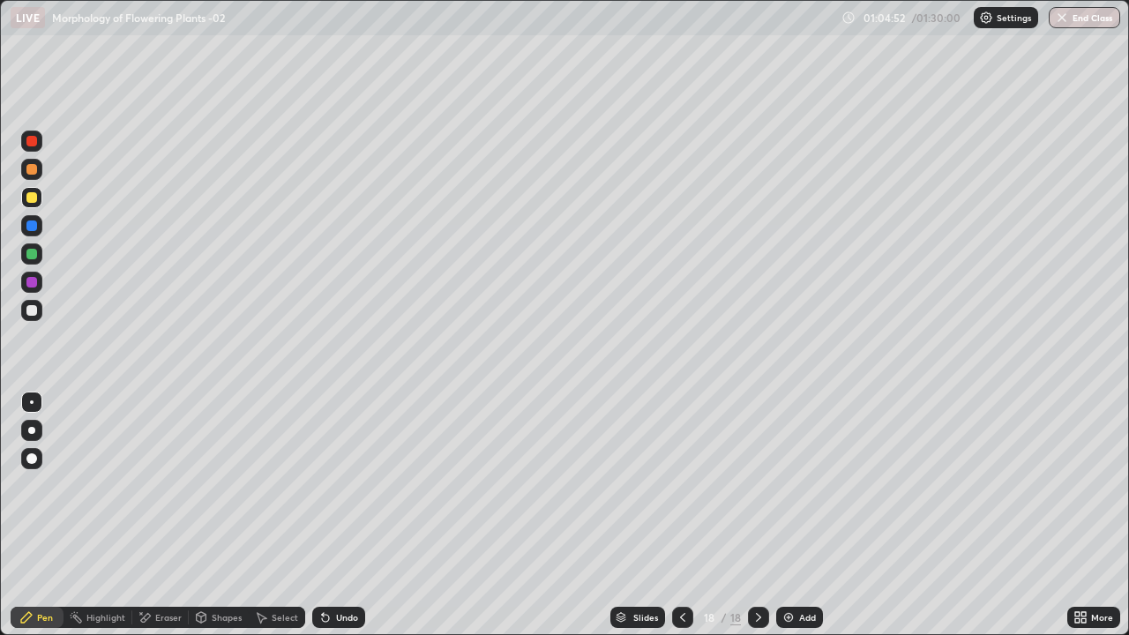
click at [343, 515] on div "Undo" at bounding box center [347, 617] width 22 height 9
click at [340, 515] on div "Undo" at bounding box center [347, 617] width 22 height 9
click at [345, 515] on div "Undo" at bounding box center [338, 617] width 53 height 21
click at [32, 281] on div at bounding box center [31, 282] width 11 height 11
click at [800, 515] on div "Add" at bounding box center [807, 617] width 17 height 9
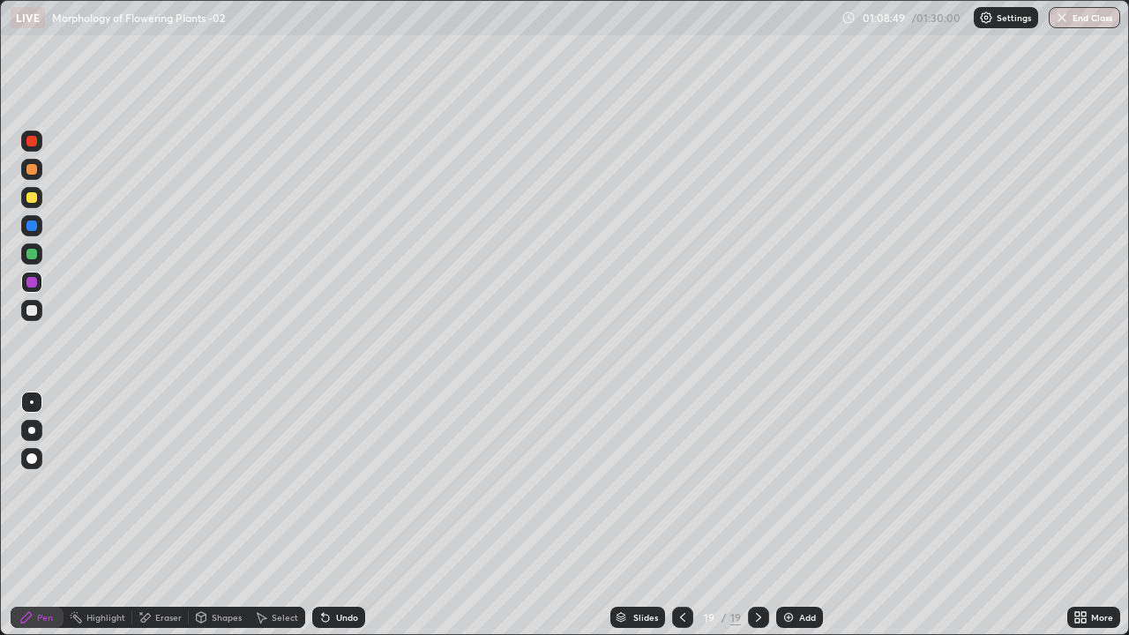
click at [32, 431] on div at bounding box center [31, 430] width 7 height 7
click at [31, 170] on div at bounding box center [31, 169] width 11 height 11
click at [36, 515] on div at bounding box center [32, 494] width 28 height 212
click at [39, 311] on div at bounding box center [31, 310] width 21 height 21
click at [34, 253] on div at bounding box center [31, 254] width 11 height 11
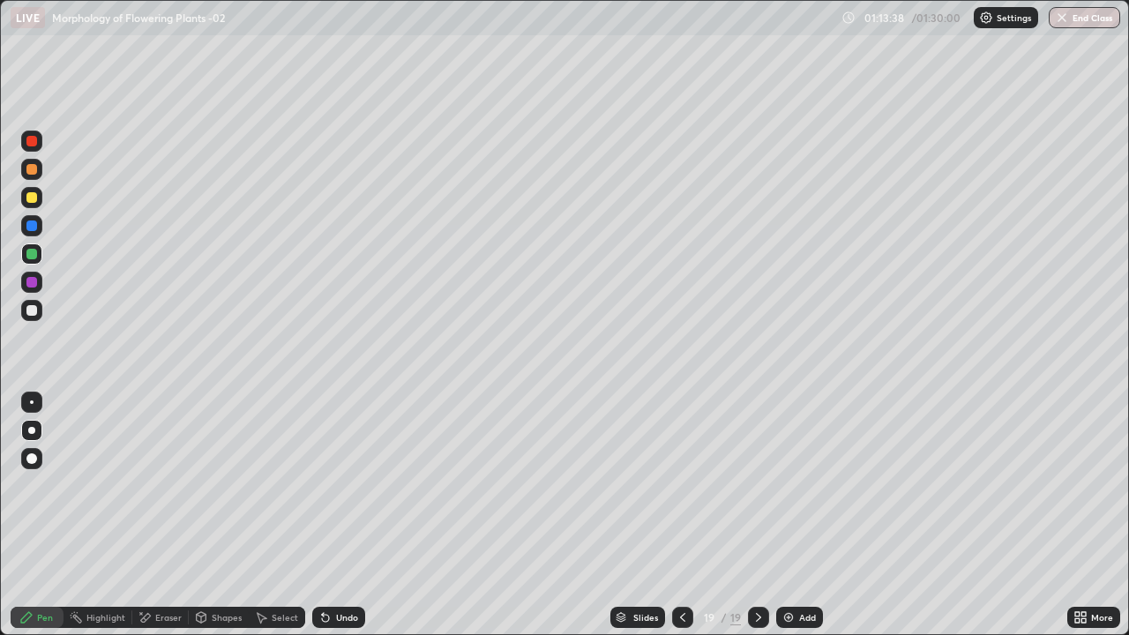
click at [1084, 515] on icon at bounding box center [1081, 618] width 14 height 14
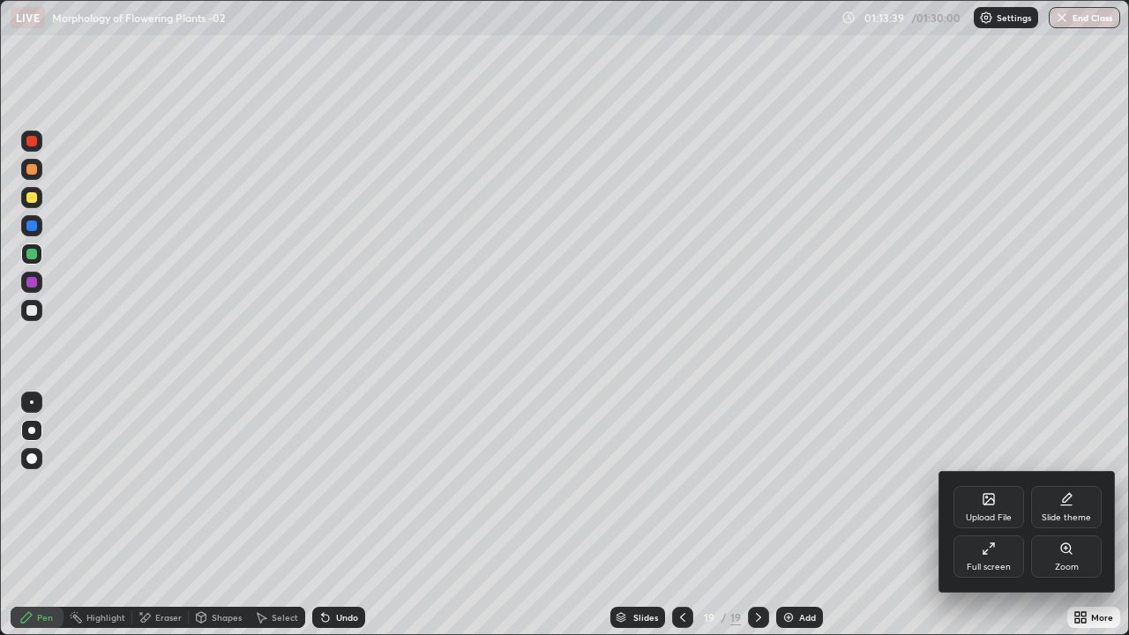
click at [977, 515] on div "Full screen" at bounding box center [989, 557] width 71 height 42
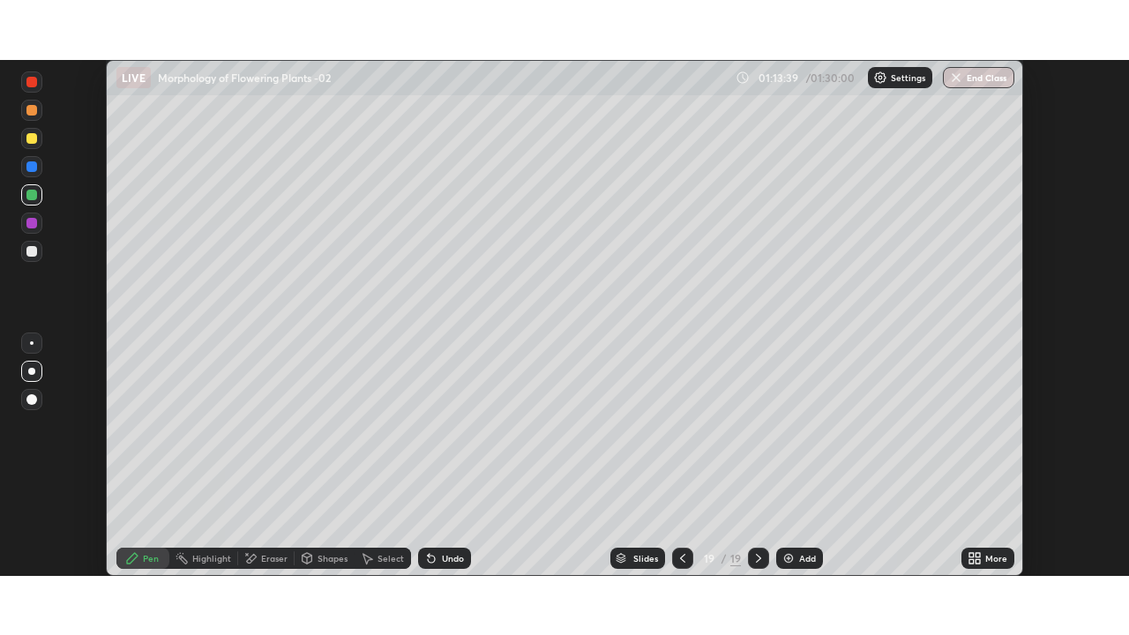
scroll to position [87707, 87094]
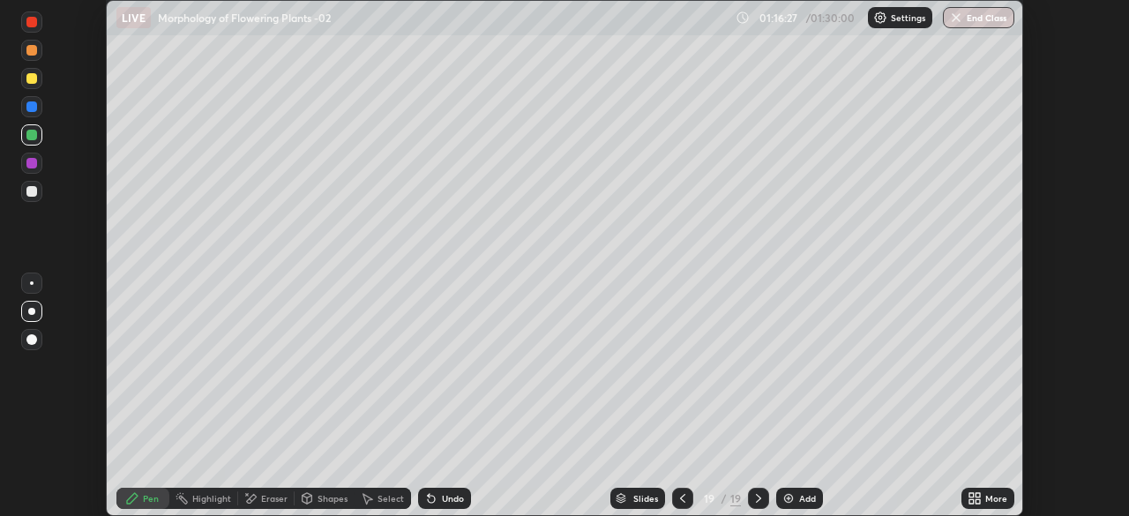
click at [976, 496] on icon at bounding box center [978, 495] width 4 height 4
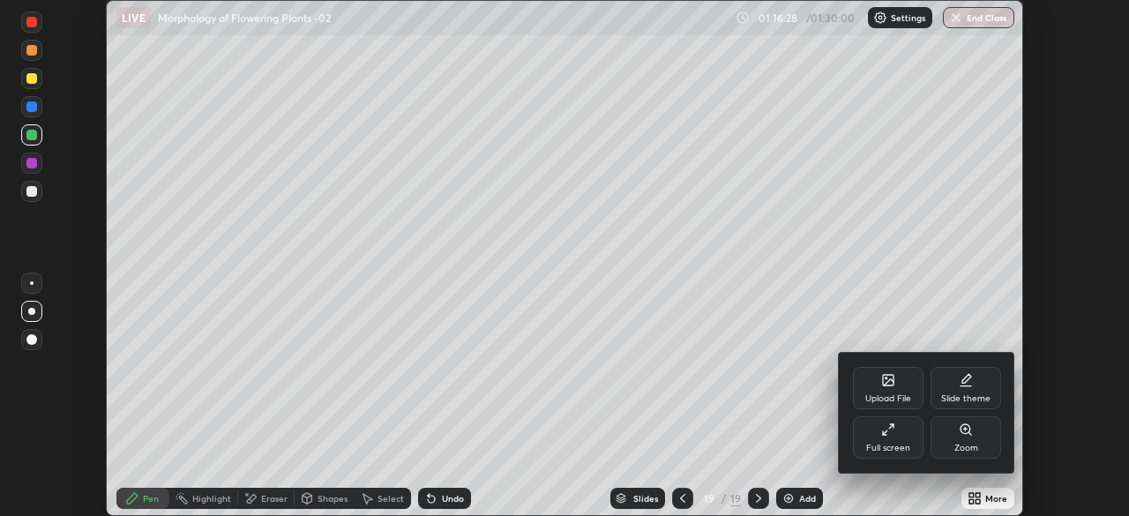
click at [877, 439] on div "Full screen" at bounding box center [888, 437] width 71 height 42
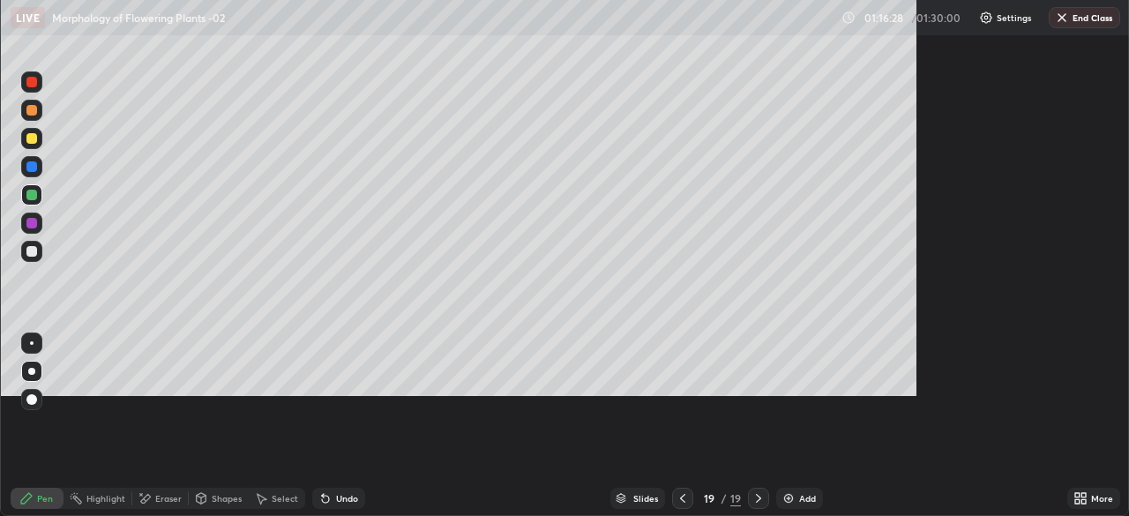
scroll to position [635, 1129]
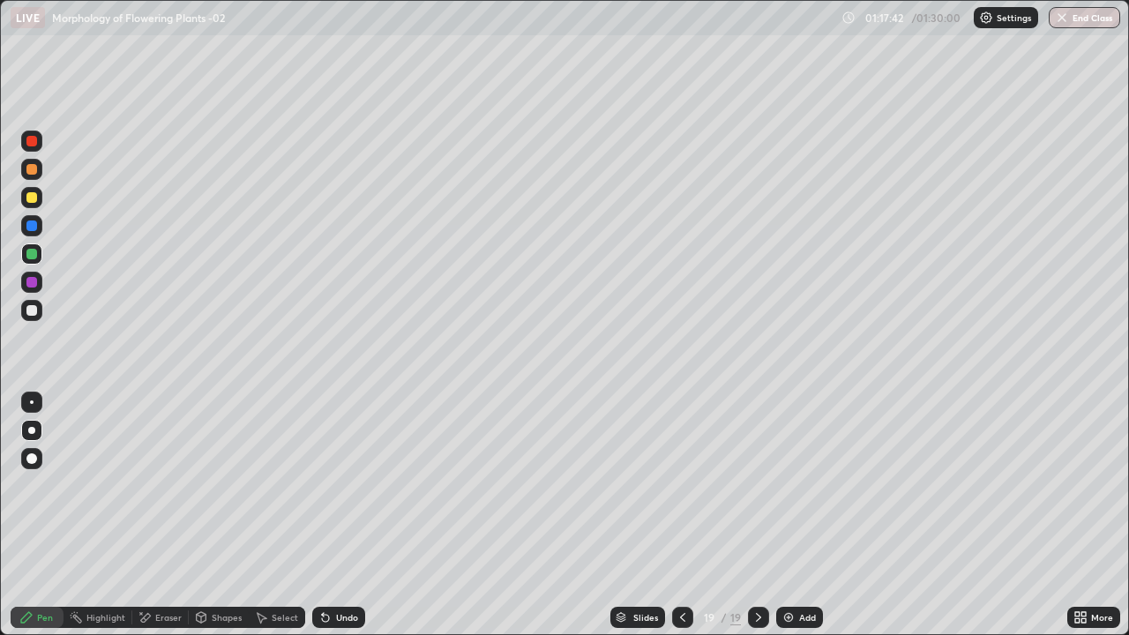
click at [793, 515] on img at bounding box center [789, 618] width 14 height 14
click at [29, 311] on div at bounding box center [31, 310] width 11 height 11
click at [36, 251] on div at bounding box center [31, 254] width 11 height 11
click at [35, 308] on div at bounding box center [31, 310] width 11 height 11
click at [34, 252] on div at bounding box center [31, 254] width 11 height 11
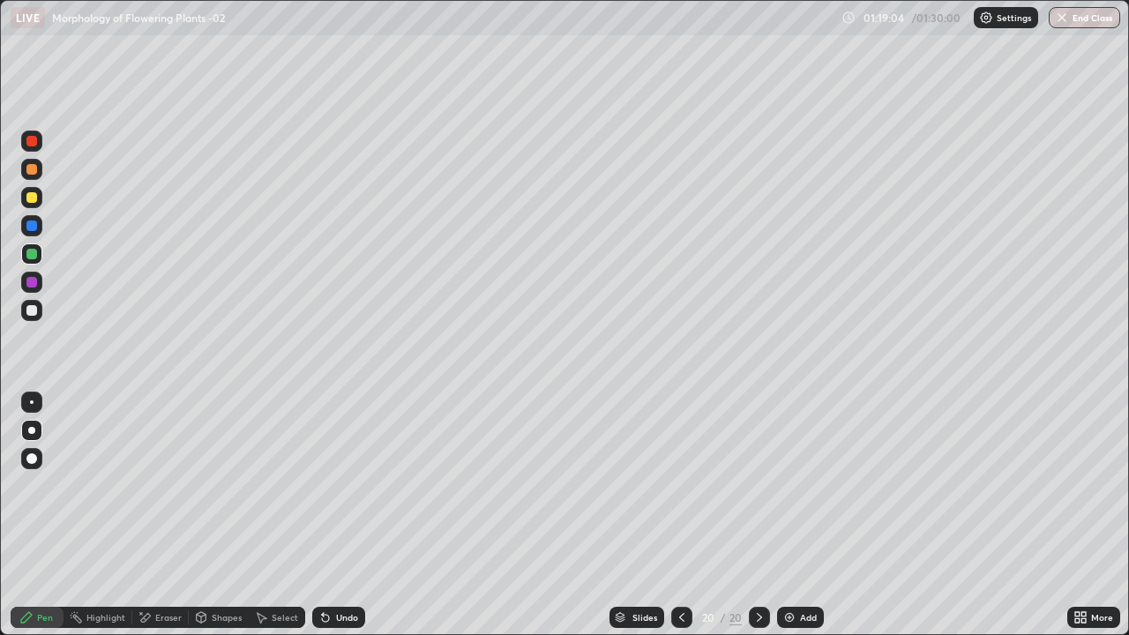
click at [32, 402] on div at bounding box center [32, 403] width 4 height 4
click at [35, 255] on div at bounding box center [31, 254] width 11 height 11
click at [1082, 515] on icon at bounding box center [1084, 620] width 4 height 4
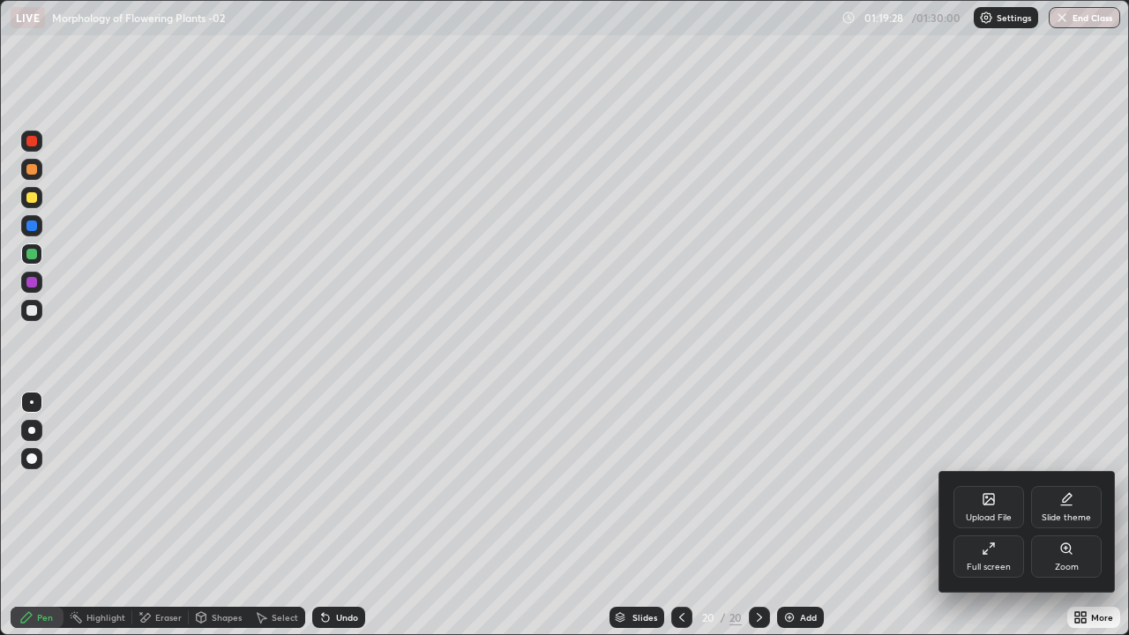
click at [995, 515] on div "Full screen" at bounding box center [989, 557] width 71 height 42
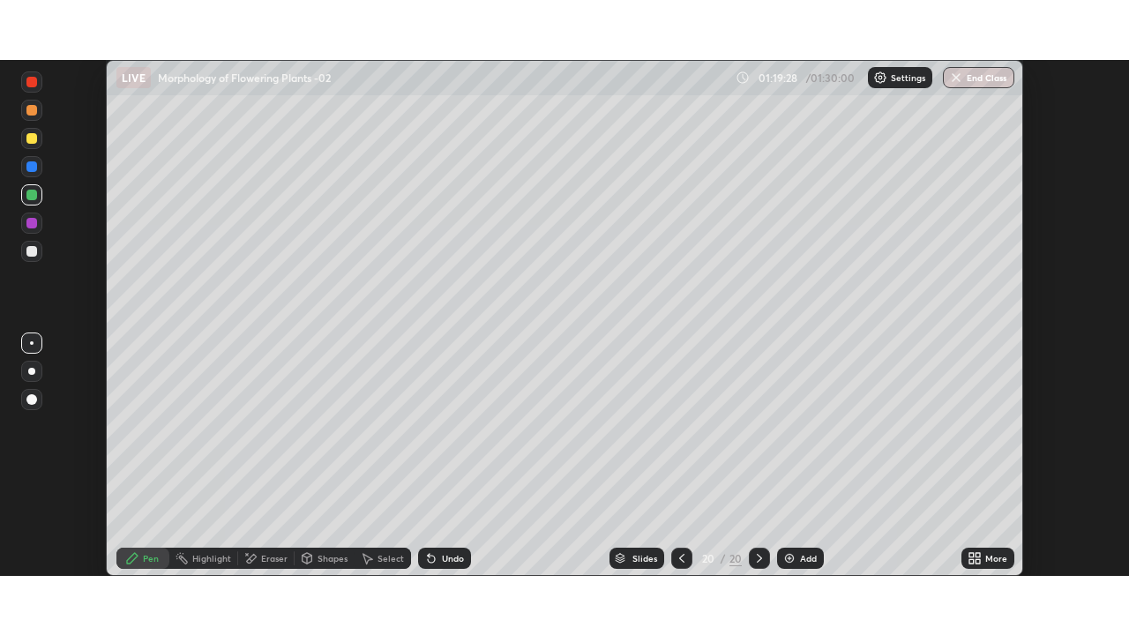
scroll to position [87707, 87094]
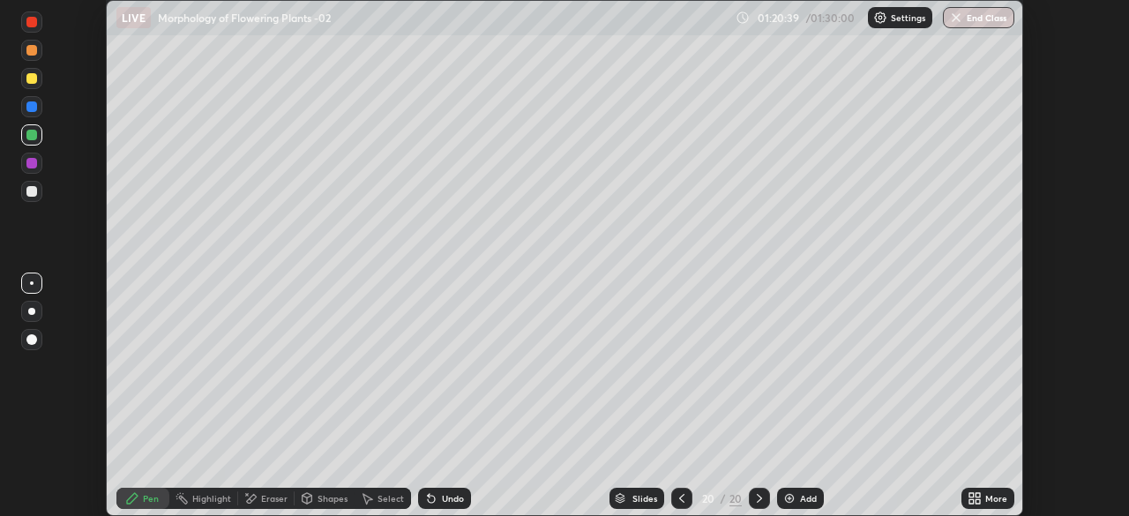
click at [978, 500] on icon at bounding box center [978, 501] width 4 height 4
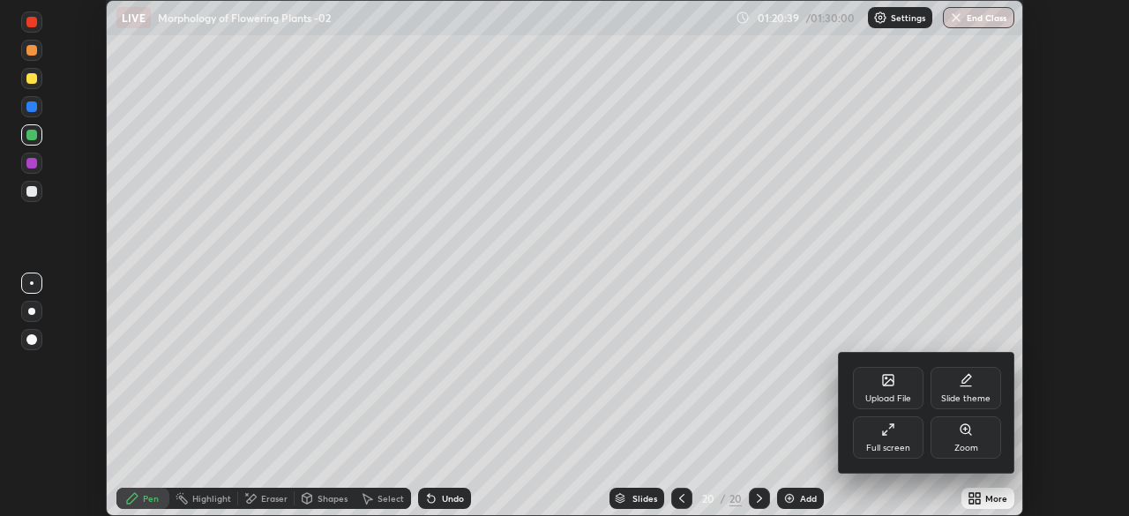
click at [895, 446] on div "Full screen" at bounding box center [888, 448] width 44 height 9
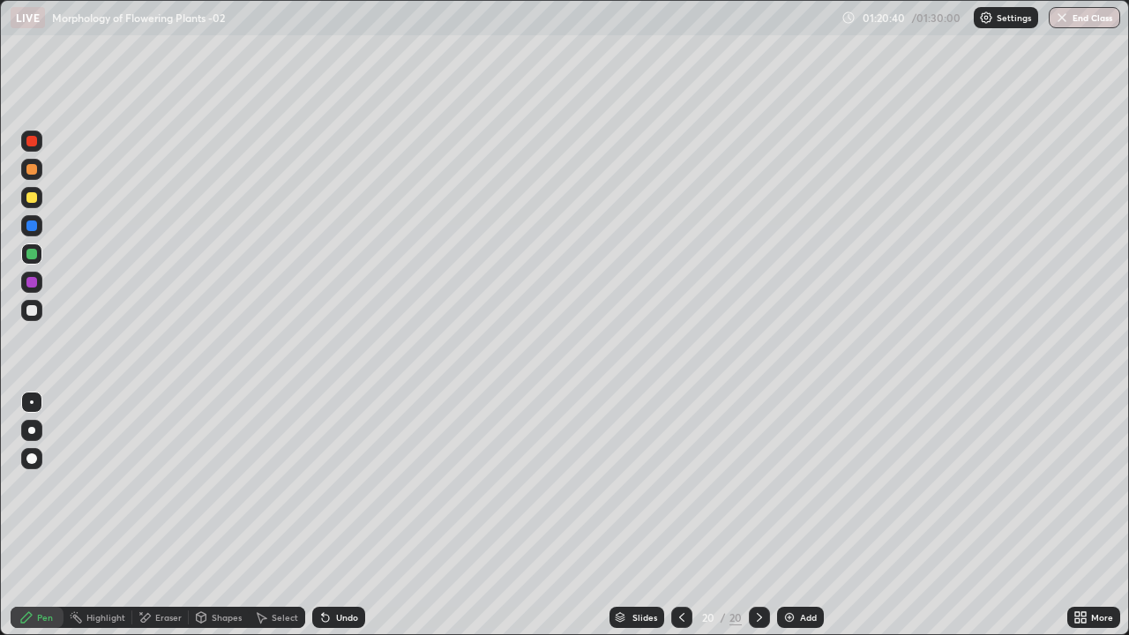
scroll to position [635, 1129]
click at [32, 431] on div at bounding box center [31, 430] width 7 height 7
click at [33, 311] on div at bounding box center [31, 310] width 11 height 11
click at [796, 515] on div "Add" at bounding box center [800, 617] width 47 height 21
click at [33, 429] on div at bounding box center [31, 430] width 7 height 7
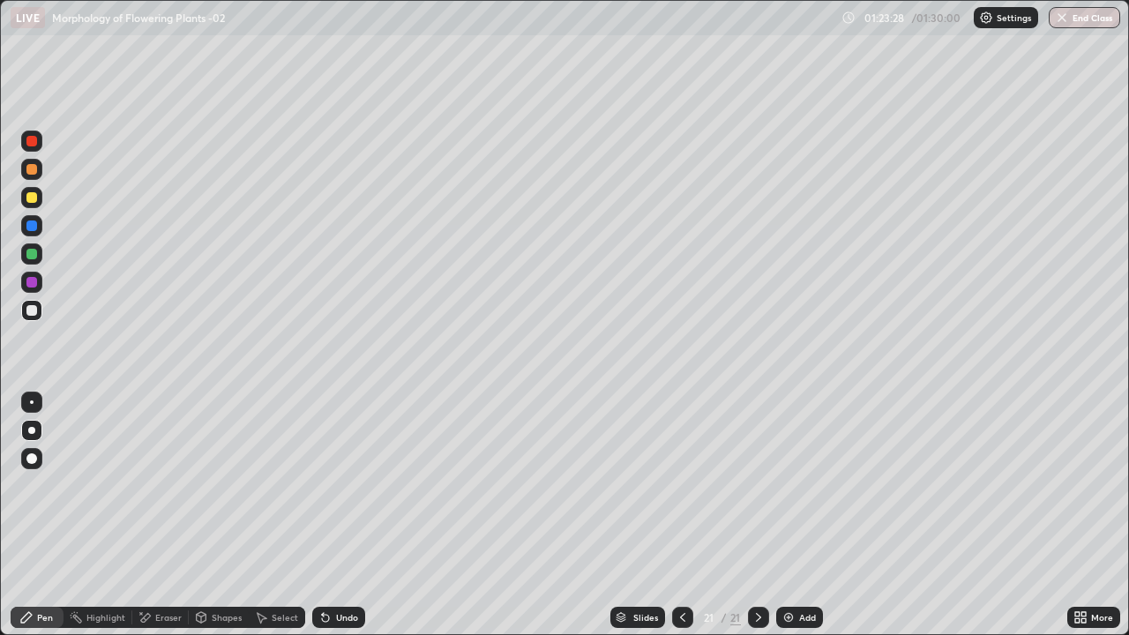
click at [36, 201] on div at bounding box center [31, 197] width 11 height 11
click at [27, 257] on div at bounding box center [31, 254] width 11 height 11
click at [38, 311] on div at bounding box center [31, 310] width 21 height 21
click at [29, 255] on div at bounding box center [31, 254] width 11 height 11
click at [32, 310] on div at bounding box center [31, 310] width 11 height 11
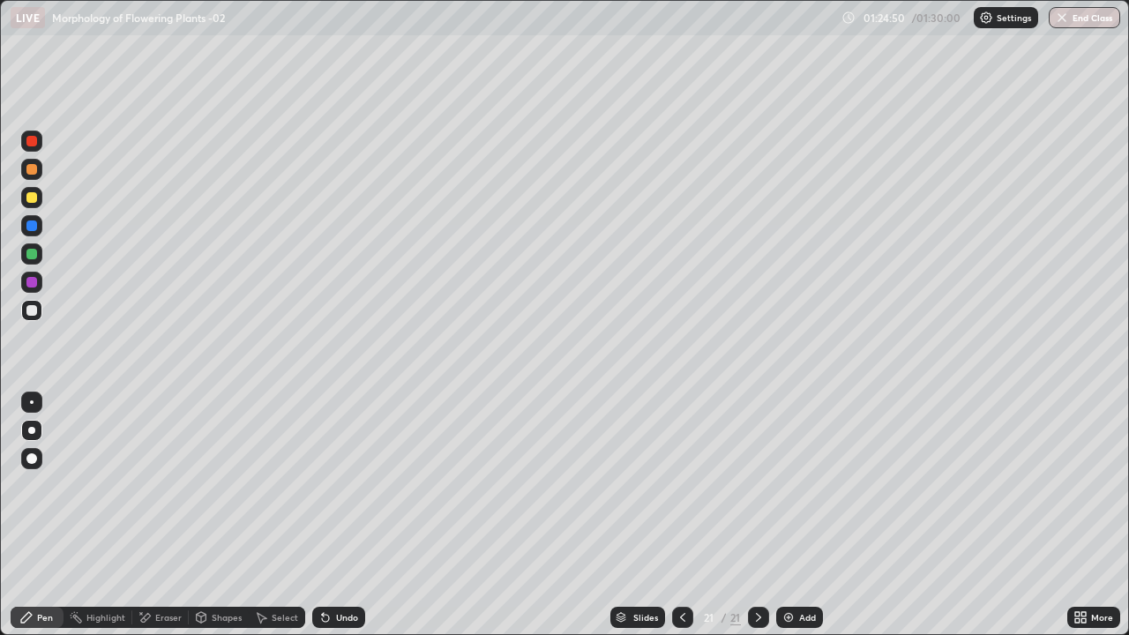
click at [33, 254] on div at bounding box center [31, 254] width 11 height 11
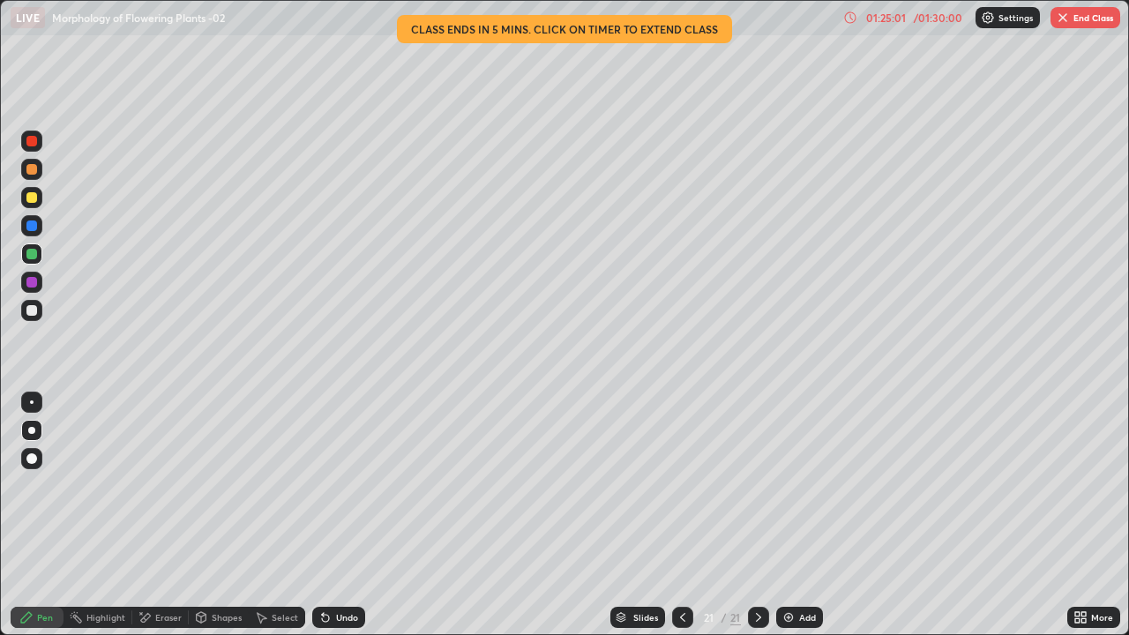
click at [28, 317] on div at bounding box center [31, 310] width 21 height 21
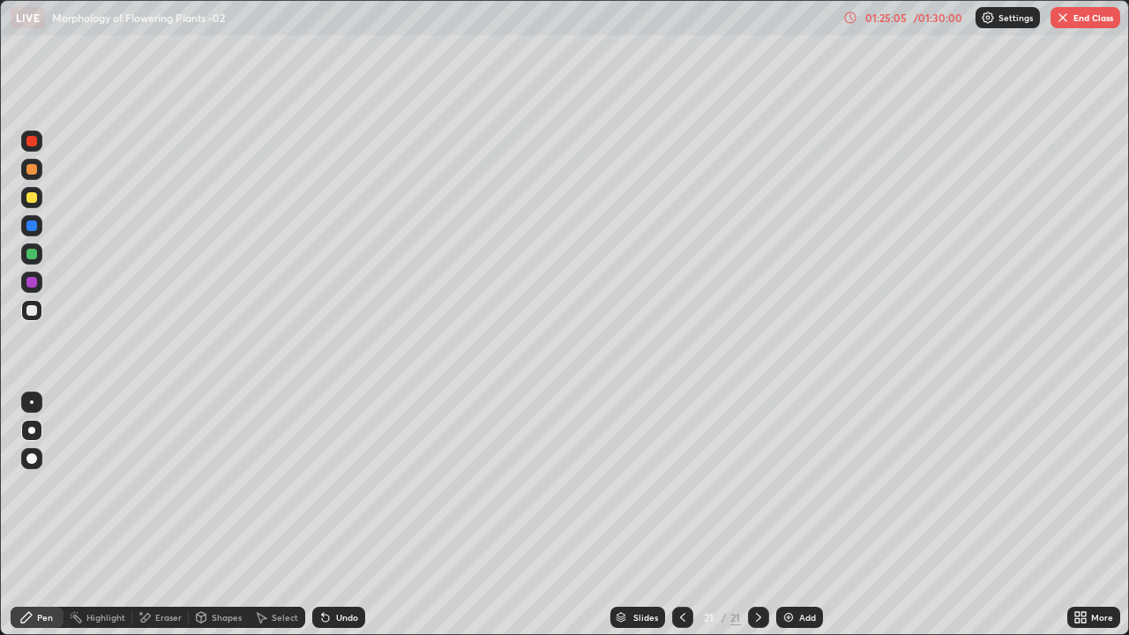
click at [342, 515] on div "Undo" at bounding box center [347, 617] width 22 height 9
click at [348, 515] on div "Undo" at bounding box center [347, 617] width 22 height 9
click at [351, 515] on div "Undo" at bounding box center [347, 617] width 22 height 9
click at [339, 515] on div "Undo" at bounding box center [347, 617] width 22 height 9
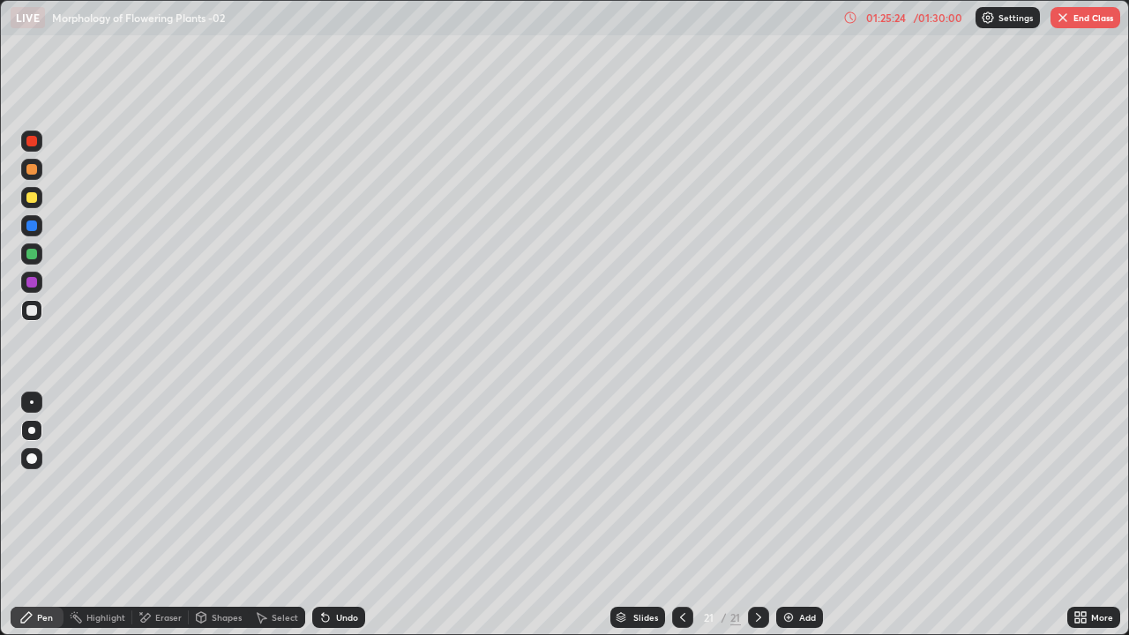
click at [32, 402] on div at bounding box center [32, 403] width 4 height 4
click at [37, 246] on div at bounding box center [31, 253] width 21 height 21
click at [1084, 25] on button "End Class" at bounding box center [1086, 17] width 70 height 21
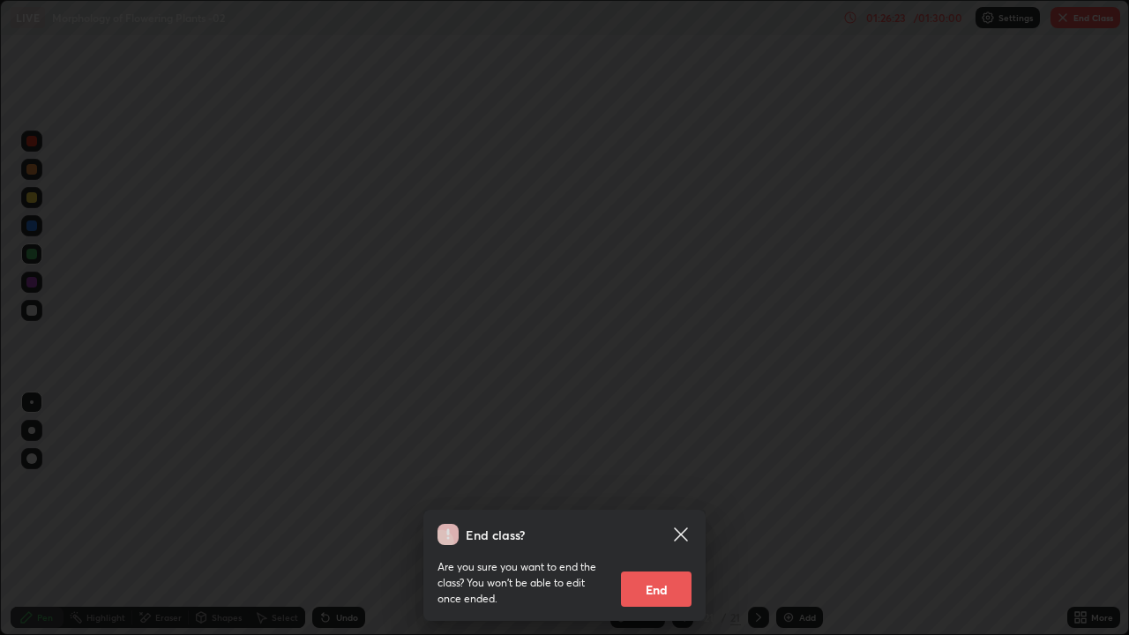
click at [680, 515] on button "End" at bounding box center [656, 589] width 71 height 35
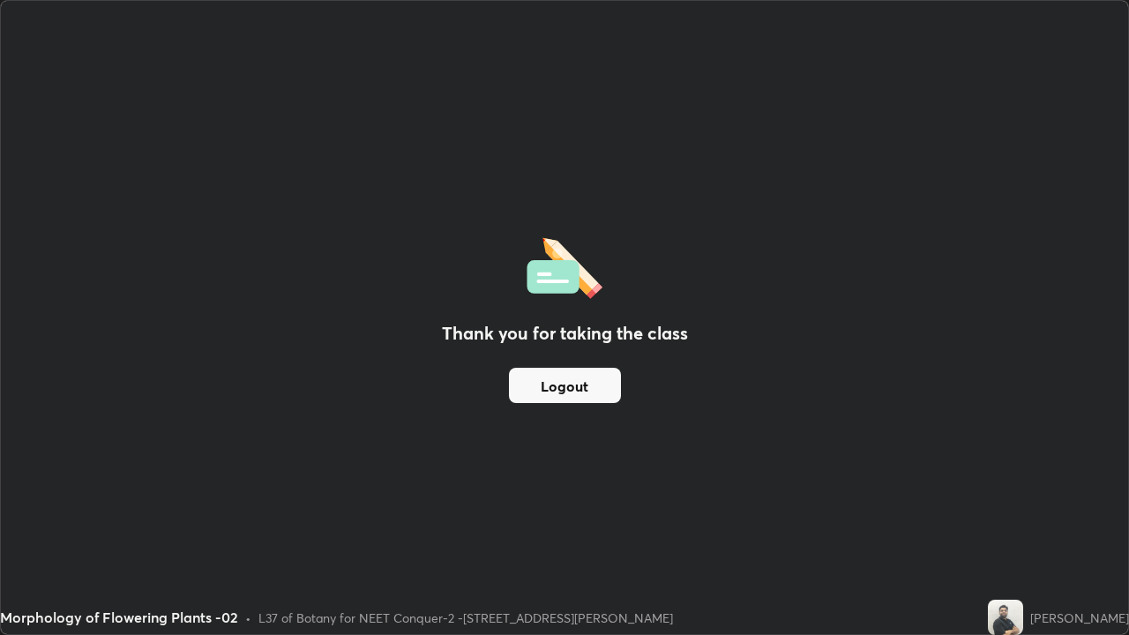
click at [557, 388] on button "Logout" at bounding box center [565, 385] width 112 height 35
